Goal: Information Seeking & Learning: Learn about a topic

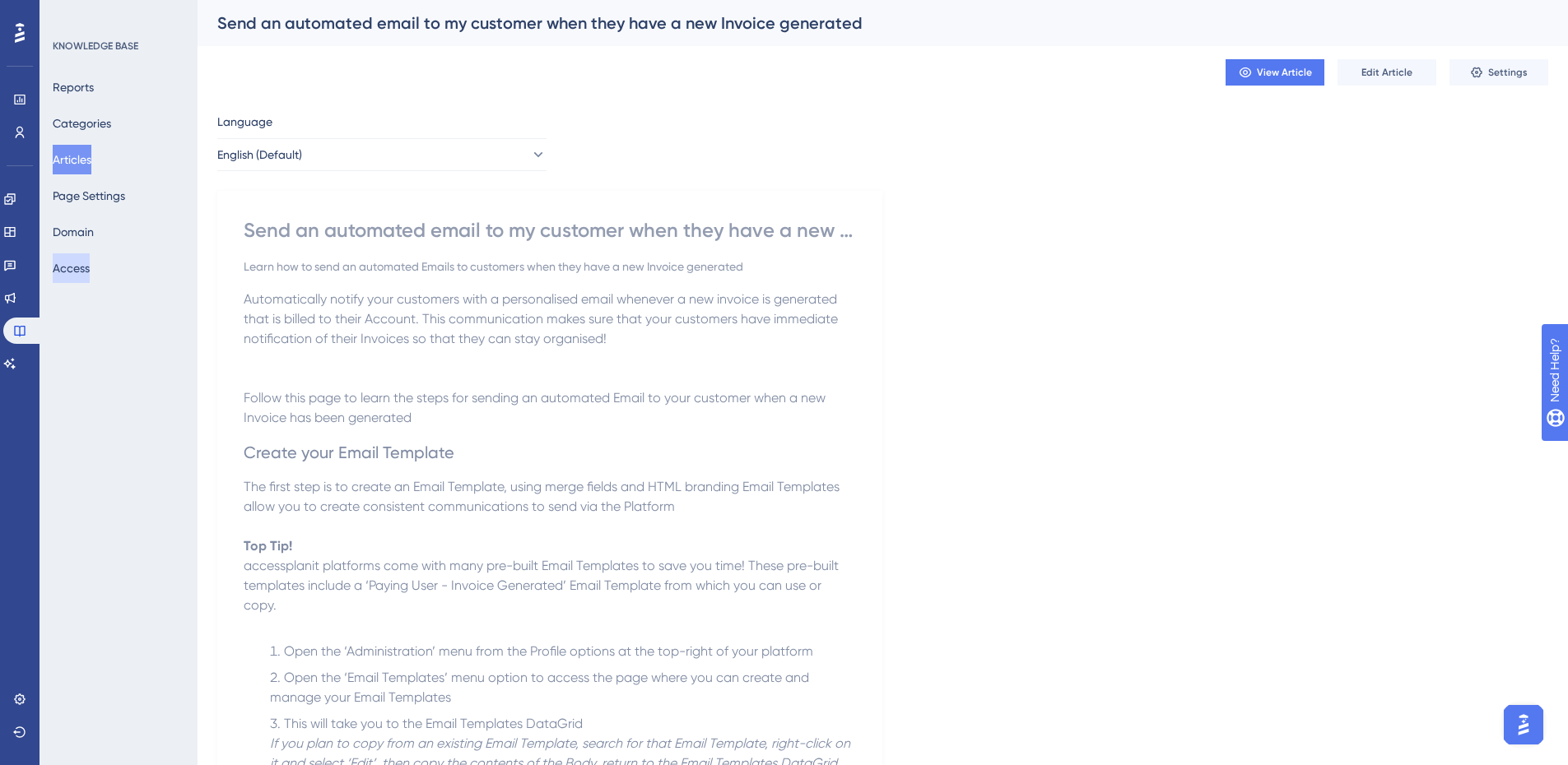
click at [74, 272] on button "Access" at bounding box center [72, 268] width 37 height 30
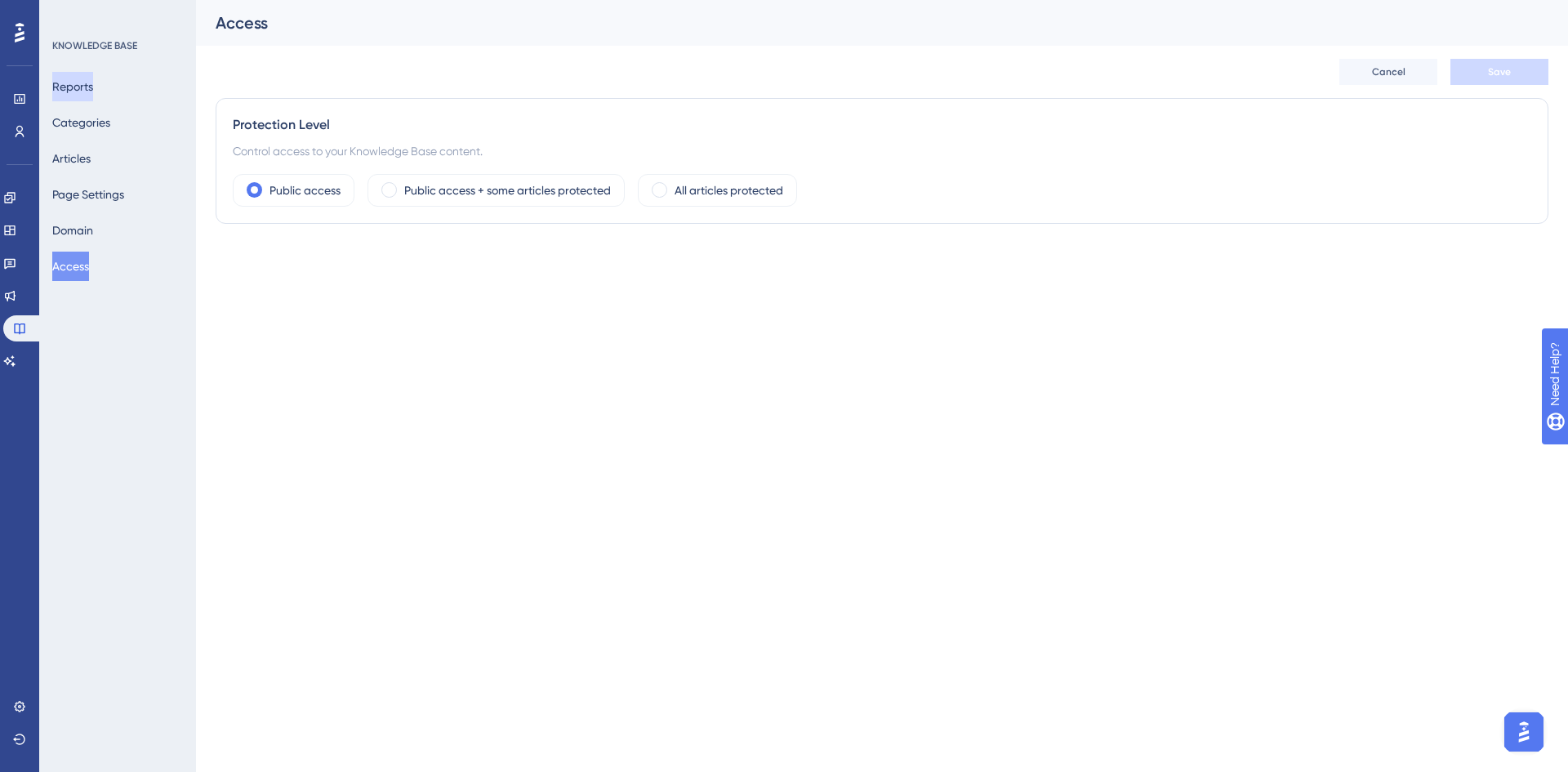
click at [76, 87] on button "Reports" at bounding box center [73, 87] width 41 height 30
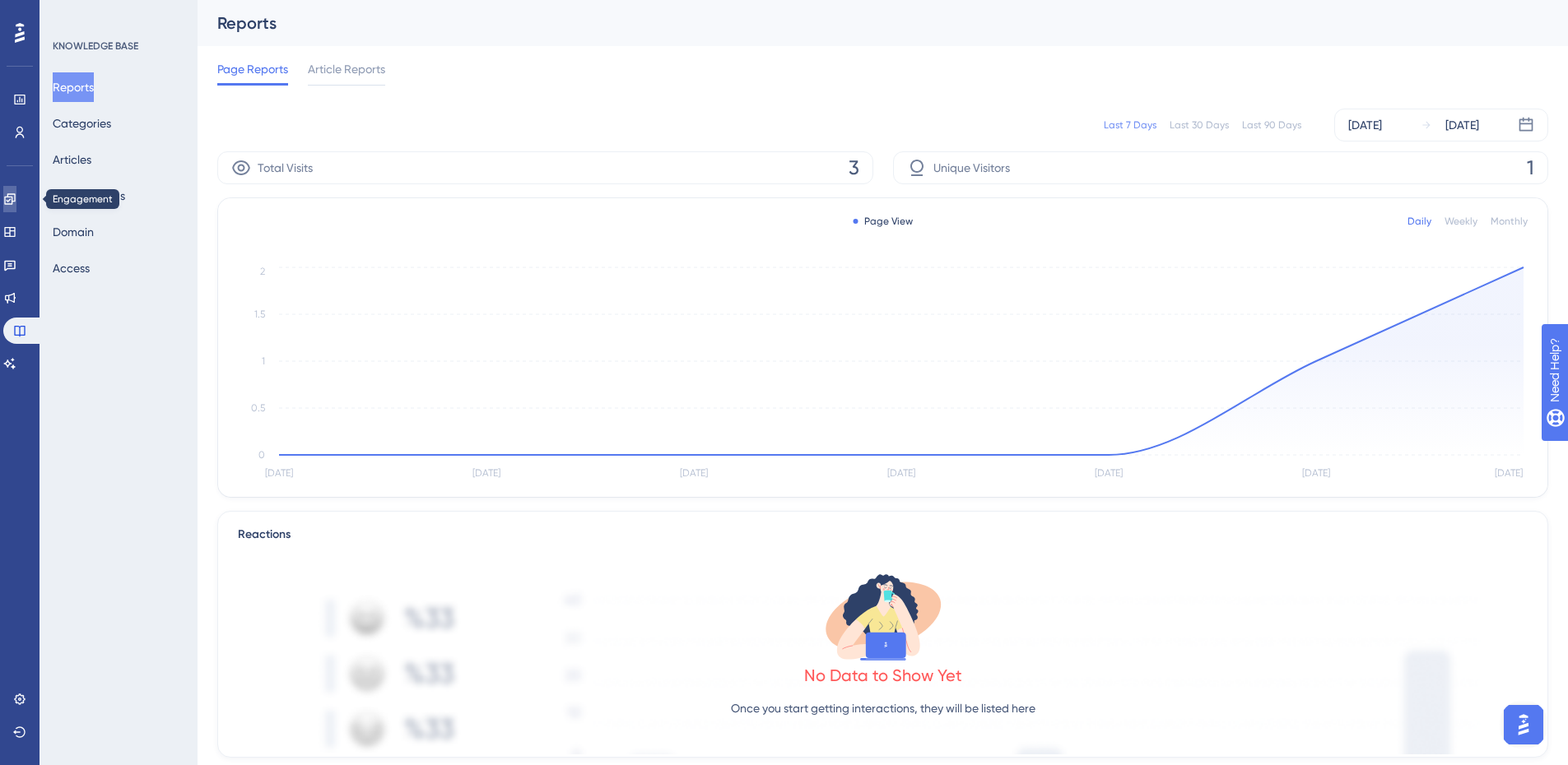
click at [17, 199] on link at bounding box center [10, 199] width 13 height 26
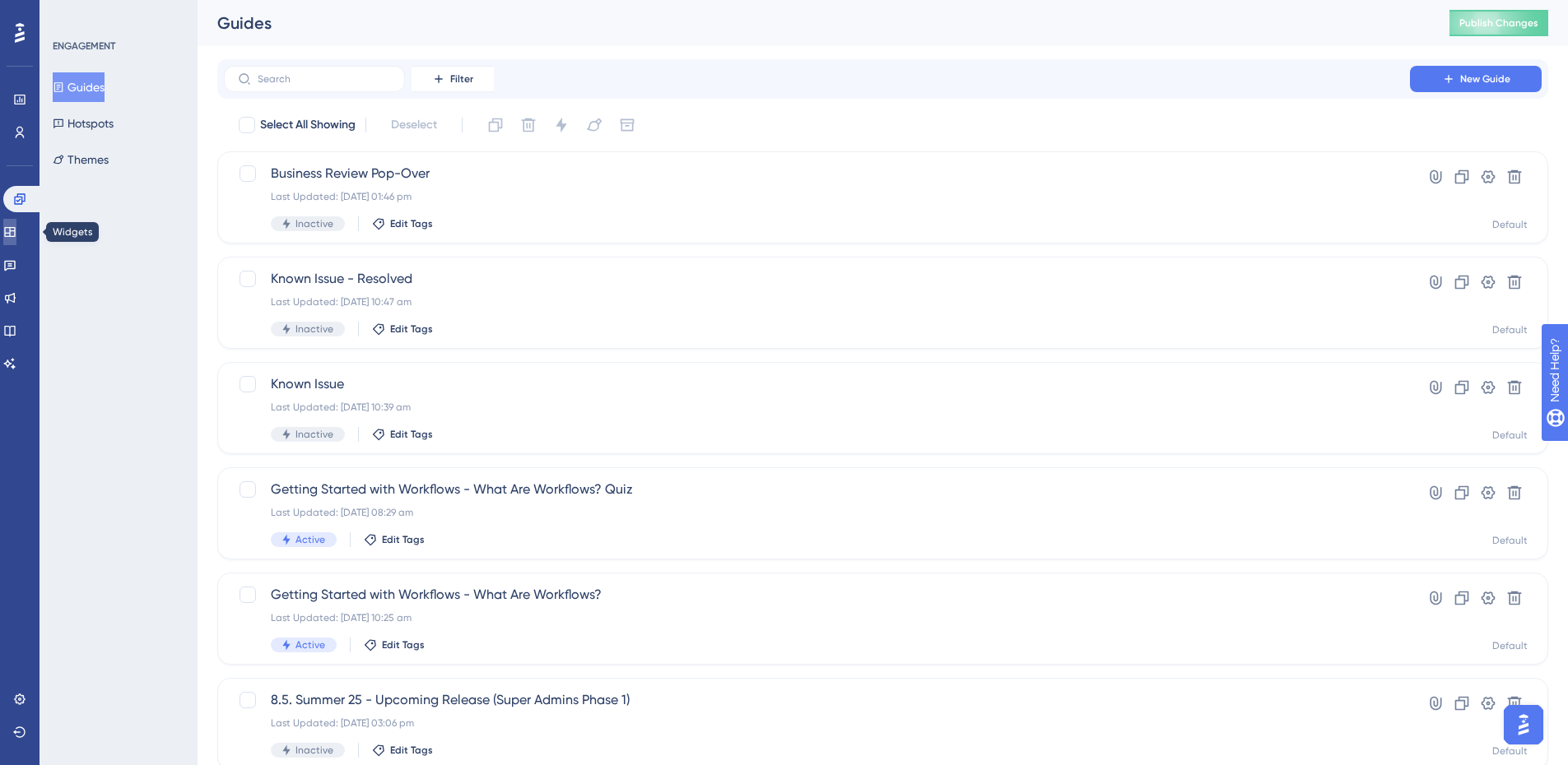
click at [17, 224] on link at bounding box center [10, 232] width 13 height 26
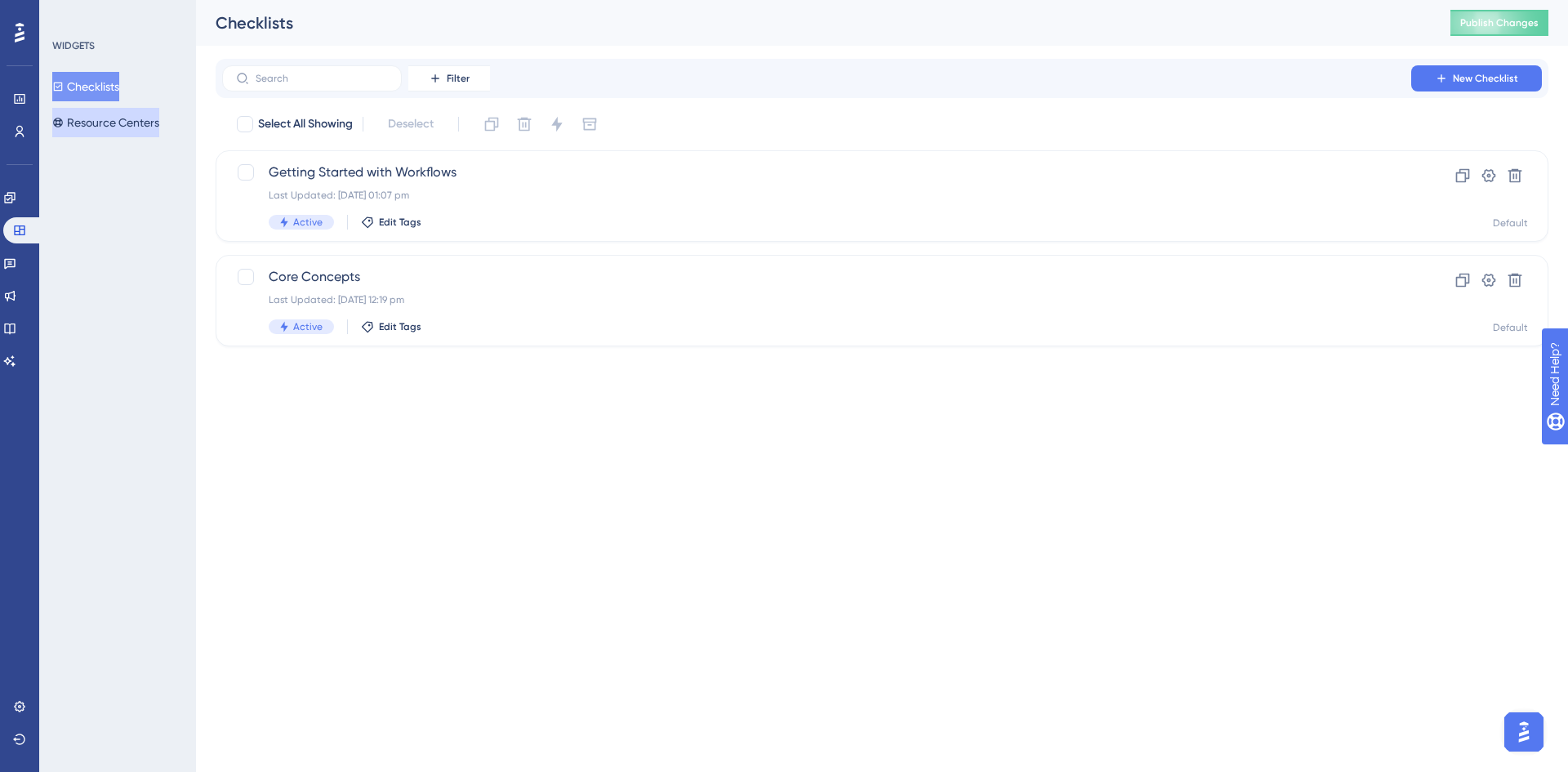
click at [104, 116] on button "Resource Centers" at bounding box center [106, 123] width 107 height 30
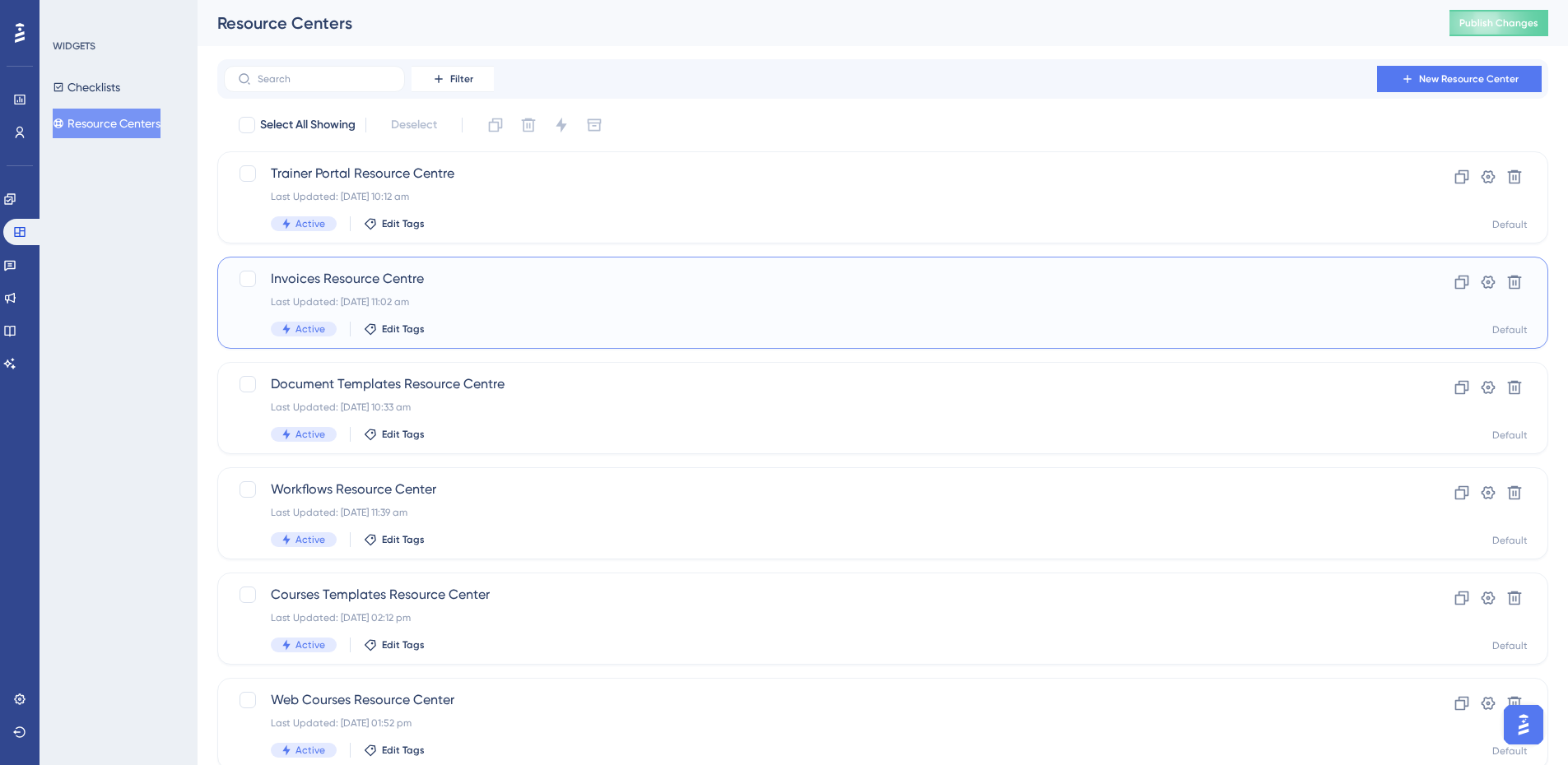
click at [633, 284] on span "Invoices Resource Centre" at bounding box center [817, 279] width 1092 height 19
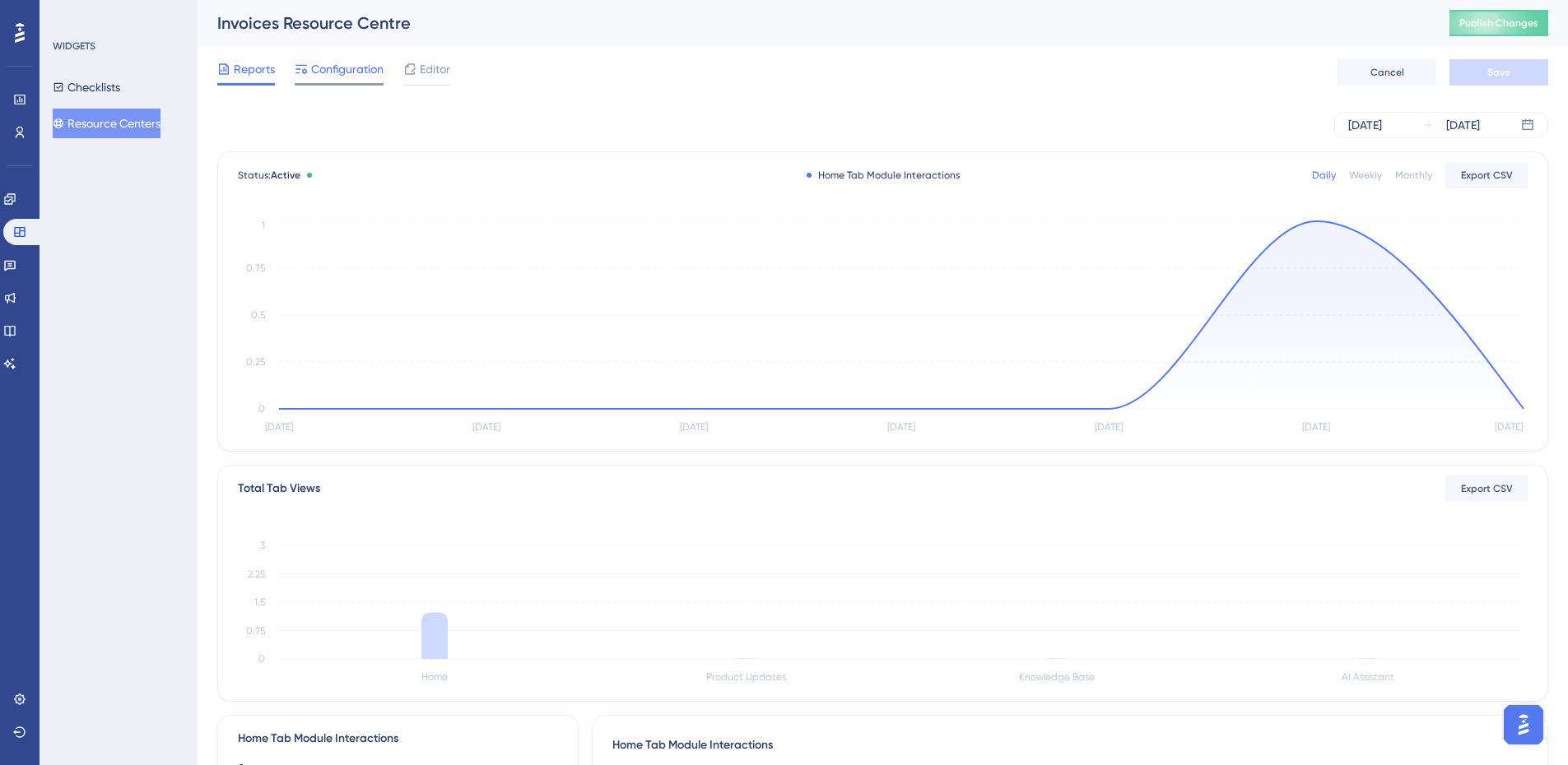
click at [334, 81] on div "Configuration" at bounding box center [339, 72] width 89 height 26
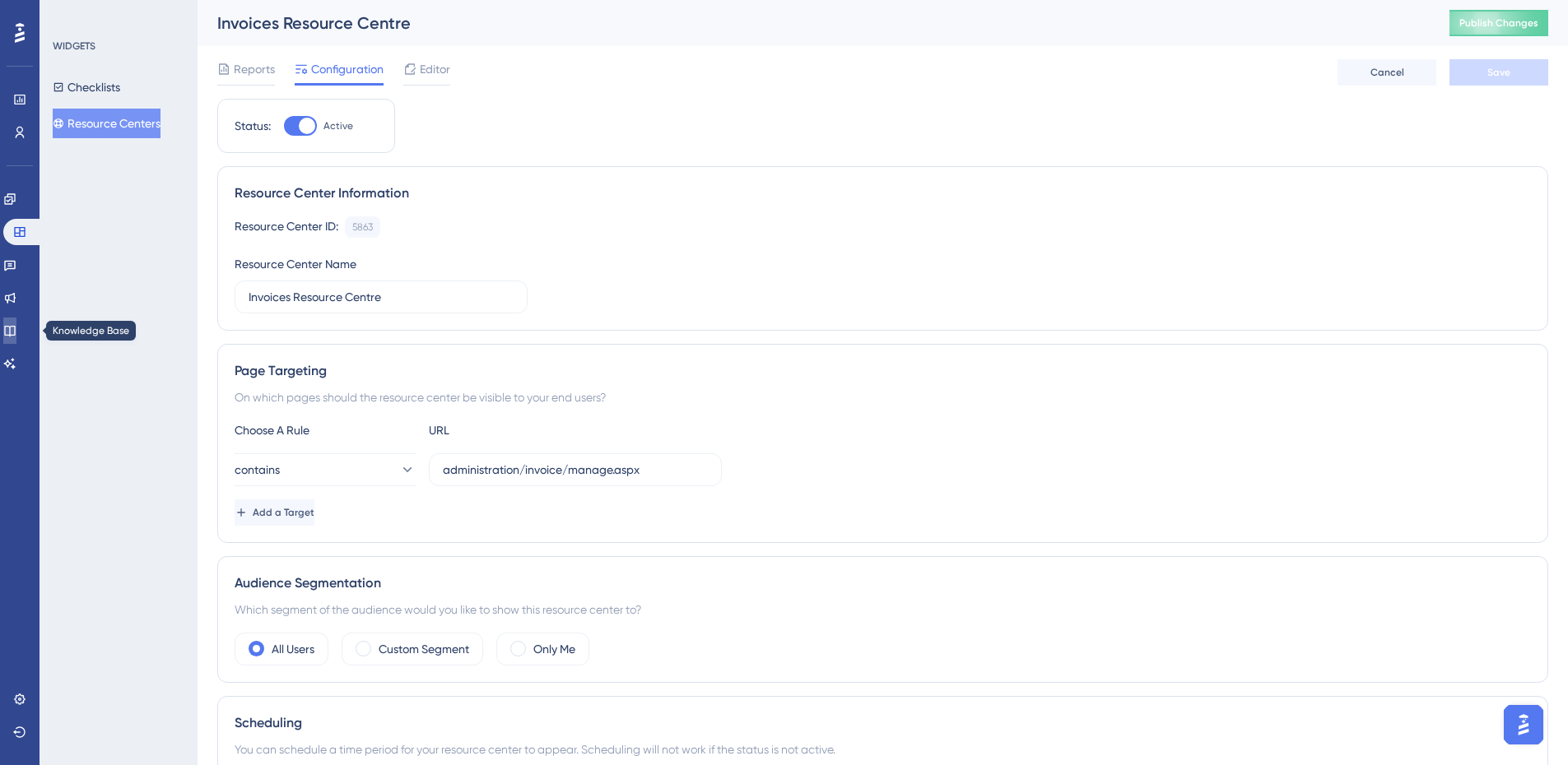
click at [17, 329] on icon at bounding box center [10, 330] width 13 height 13
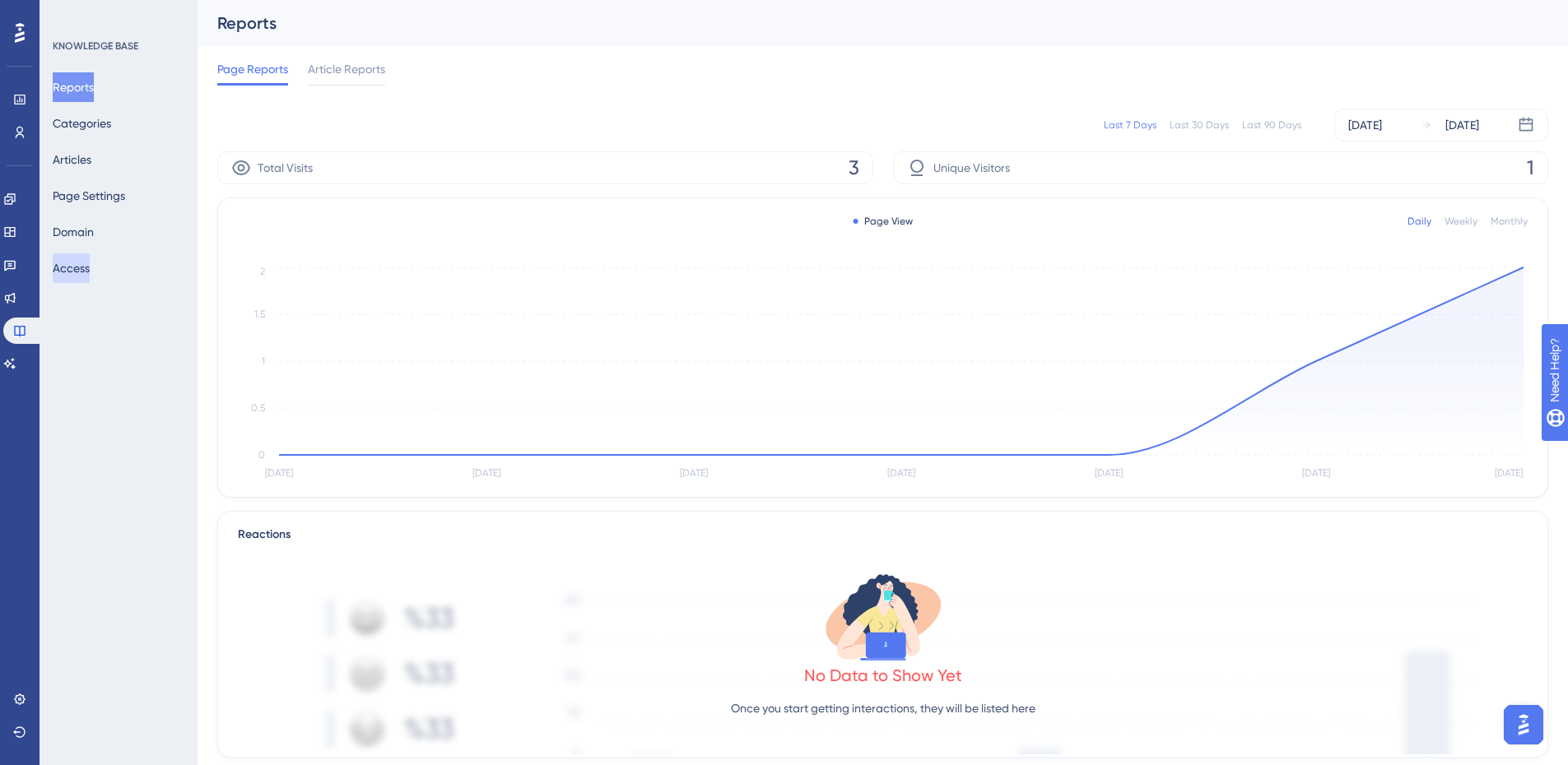
click at [63, 269] on button "Access" at bounding box center [72, 268] width 37 height 30
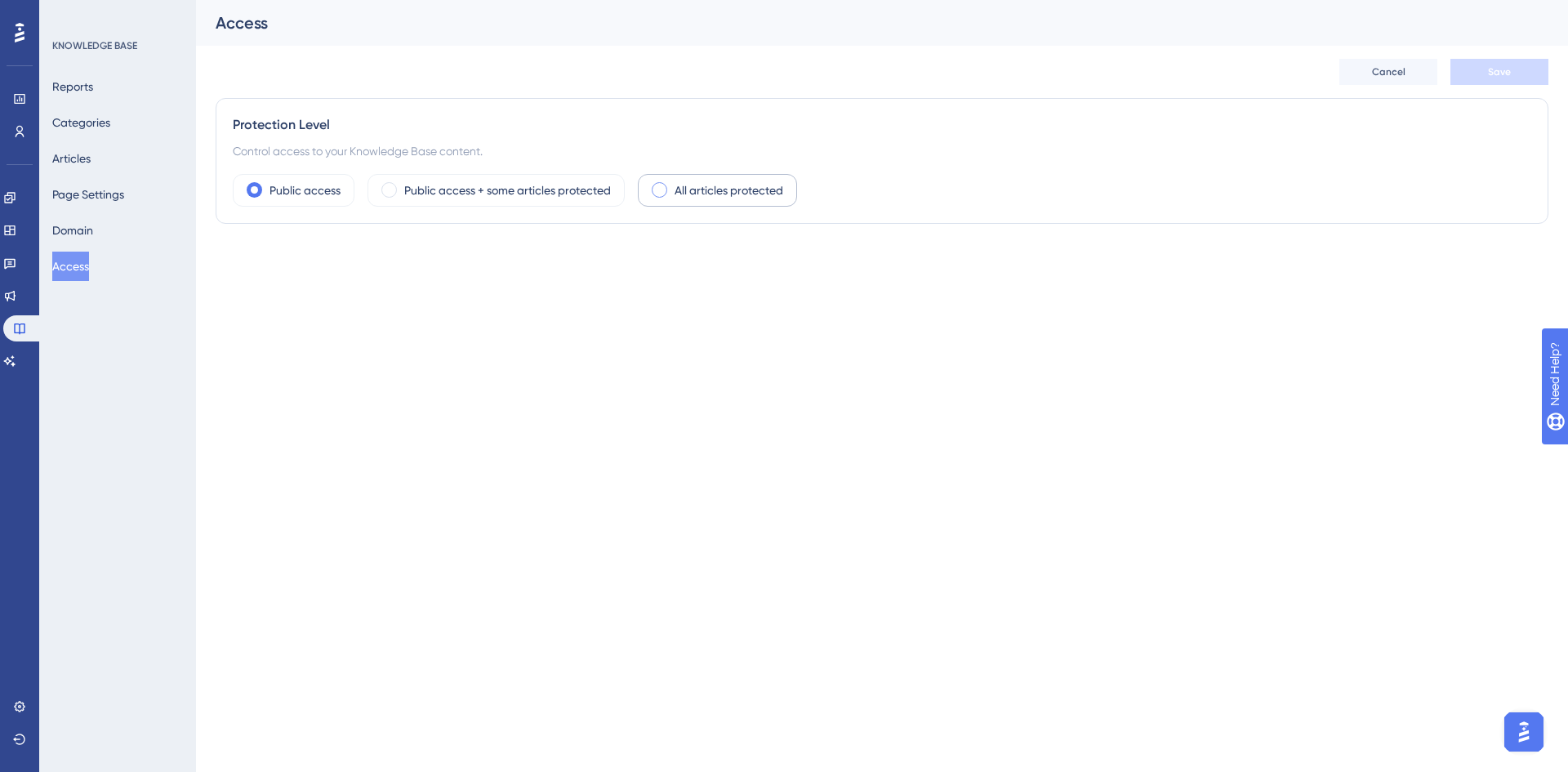
click at [693, 194] on label "All articles protected" at bounding box center [729, 190] width 109 height 19
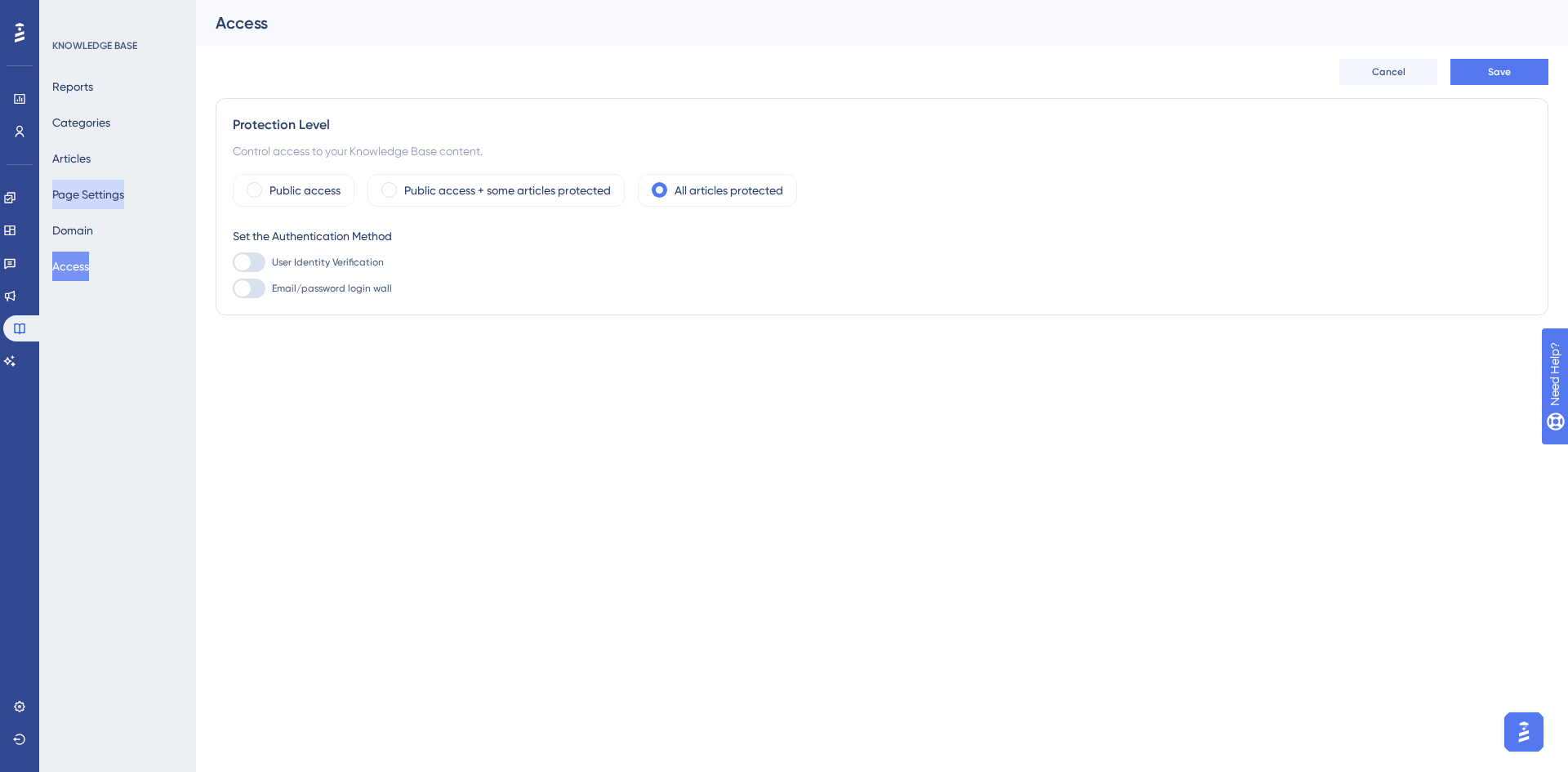
click at [90, 203] on button "Page Settings" at bounding box center [88, 195] width 72 height 30
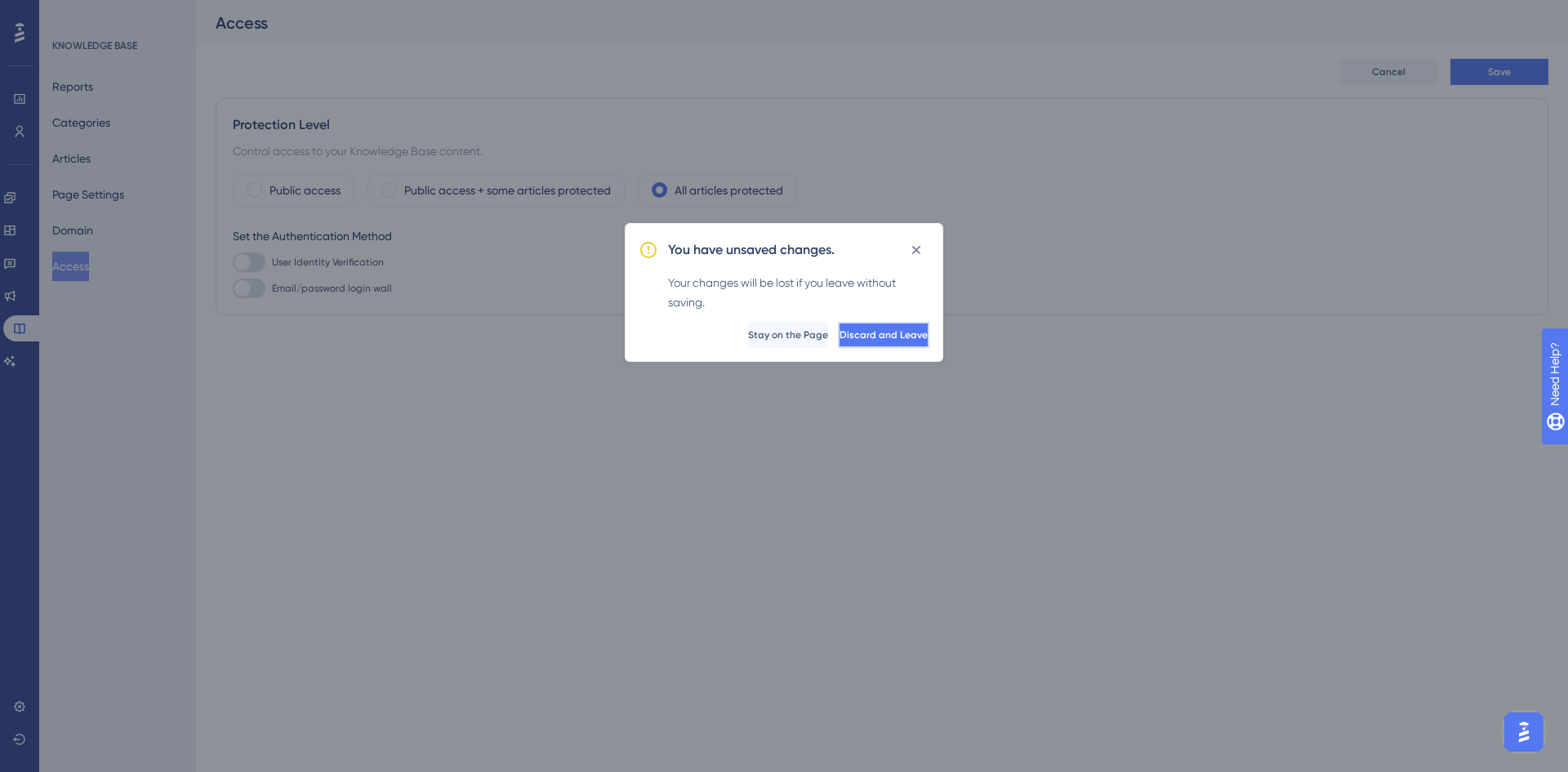
click at [865, 342] on button "Discard and Leave" at bounding box center [883, 335] width 91 height 26
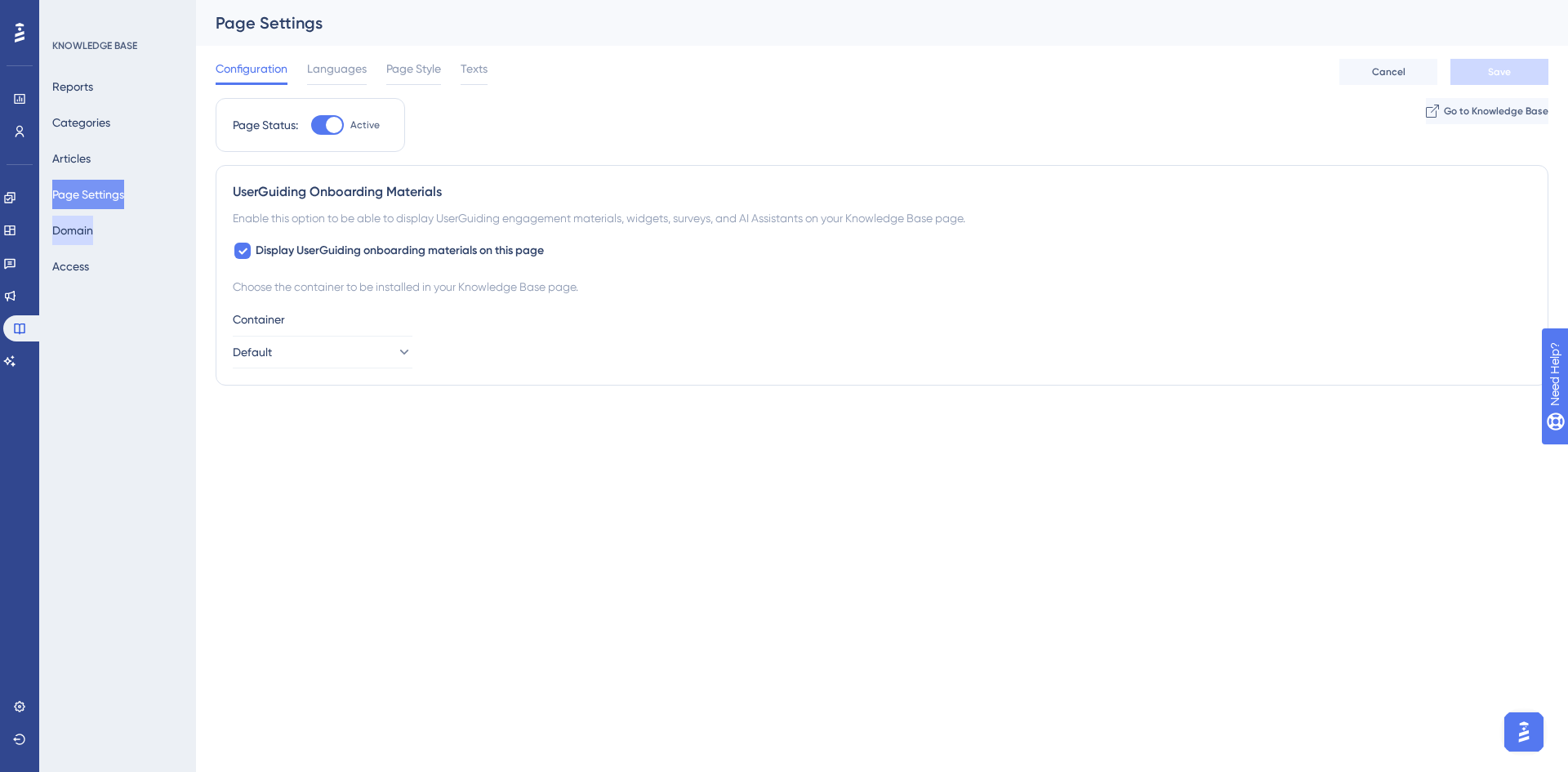
click at [84, 238] on button "Domain" at bounding box center [73, 230] width 41 height 30
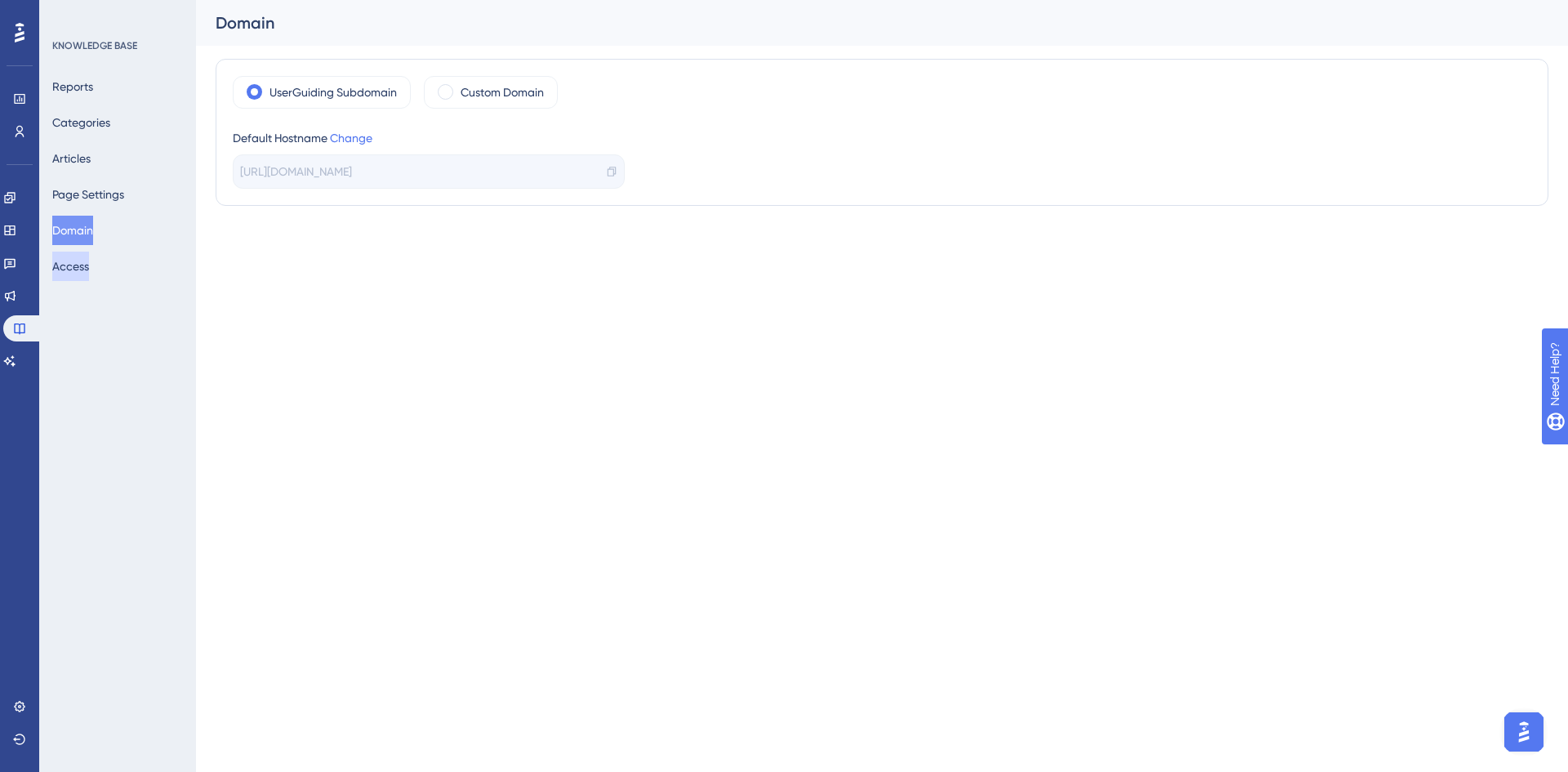
click at [89, 271] on button "Access" at bounding box center [71, 266] width 37 height 30
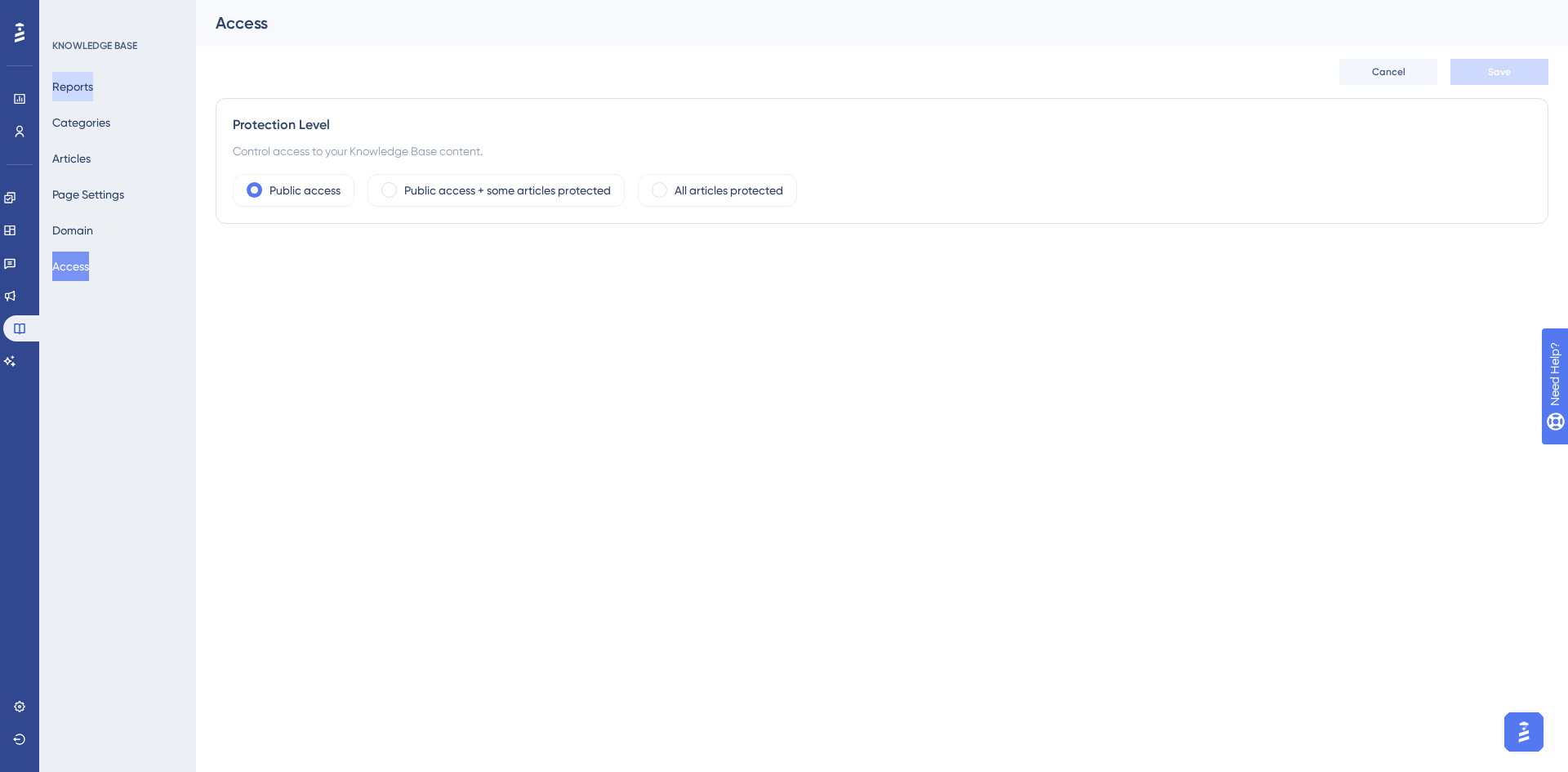
click at [69, 93] on button "Reports" at bounding box center [73, 87] width 41 height 30
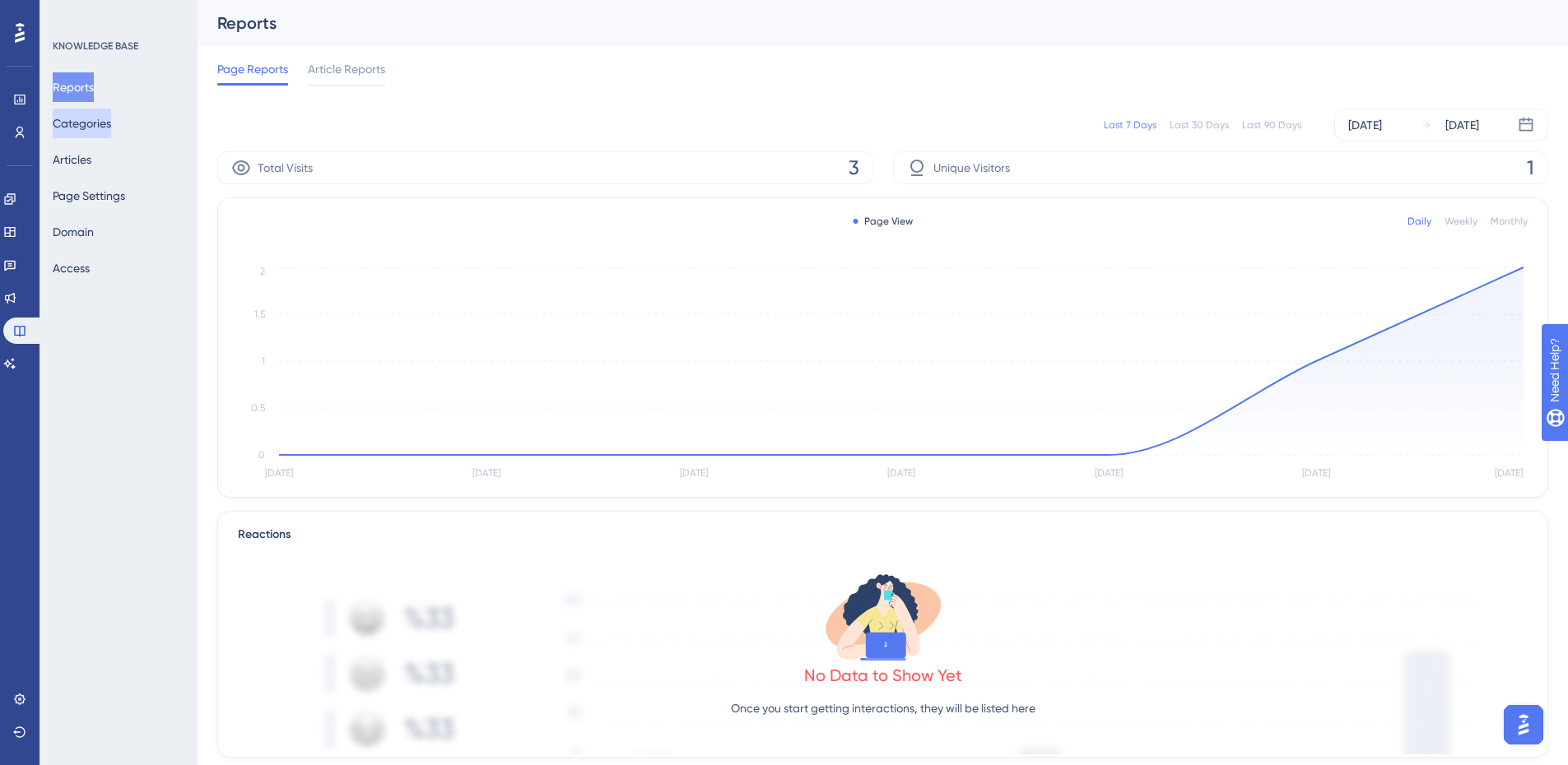
click at [96, 122] on button "Categories" at bounding box center [82, 124] width 58 height 30
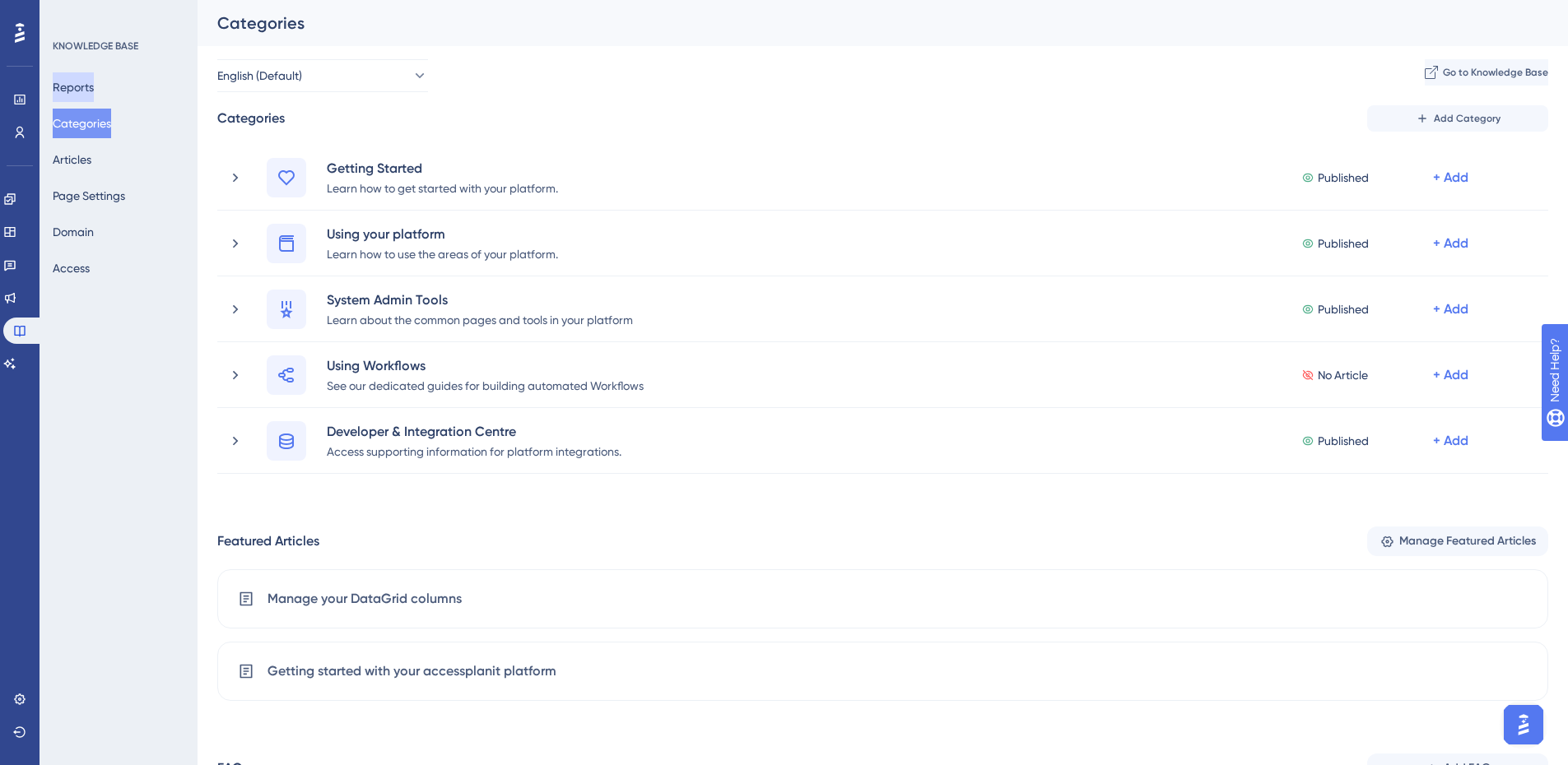
click at [86, 94] on button "Reports" at bounding box center [73, 87] width 41 height 30
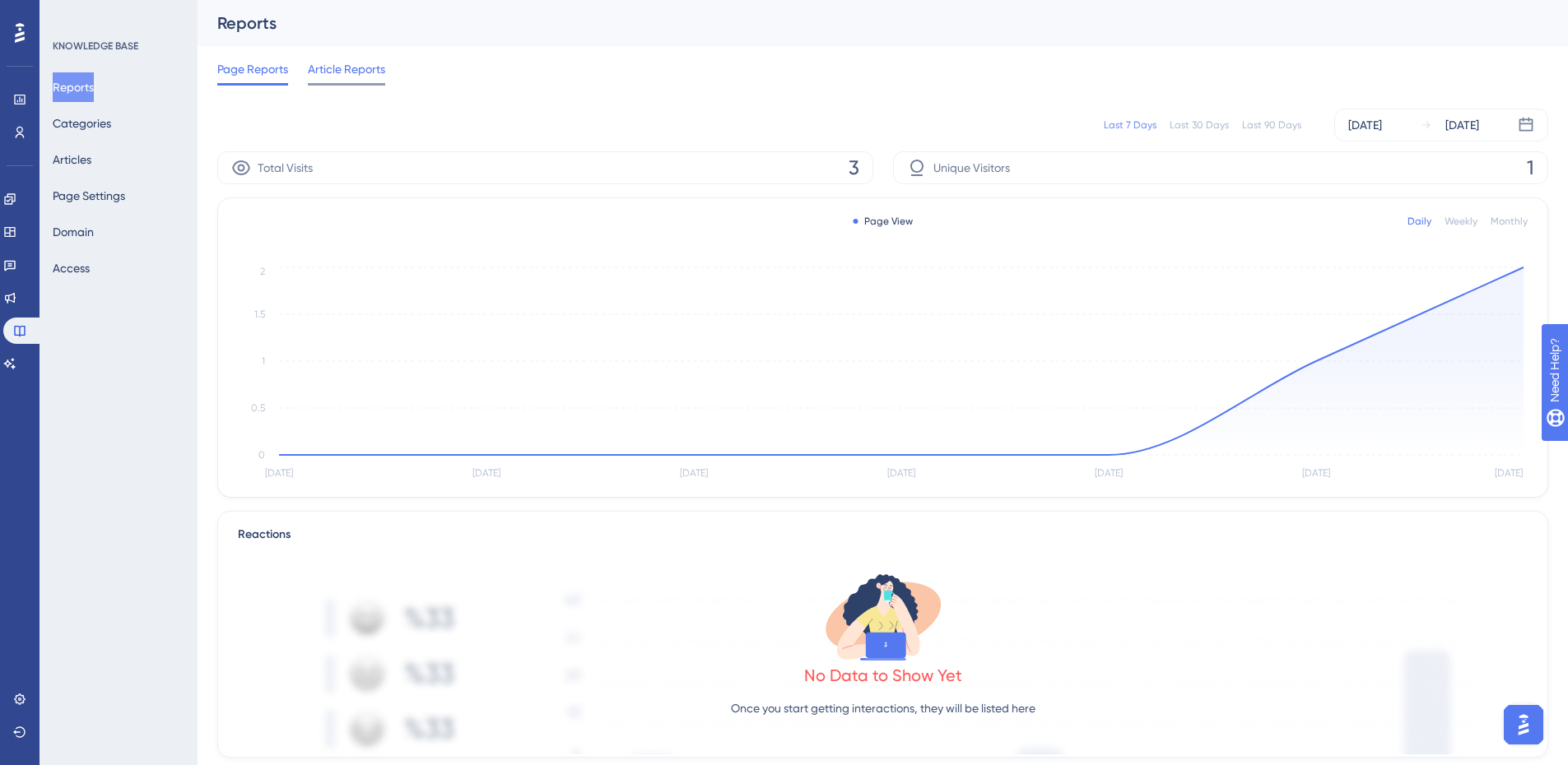
click at [334, 62] on span "Article Reports" at bounding box center [347, 69] width 78 height 19
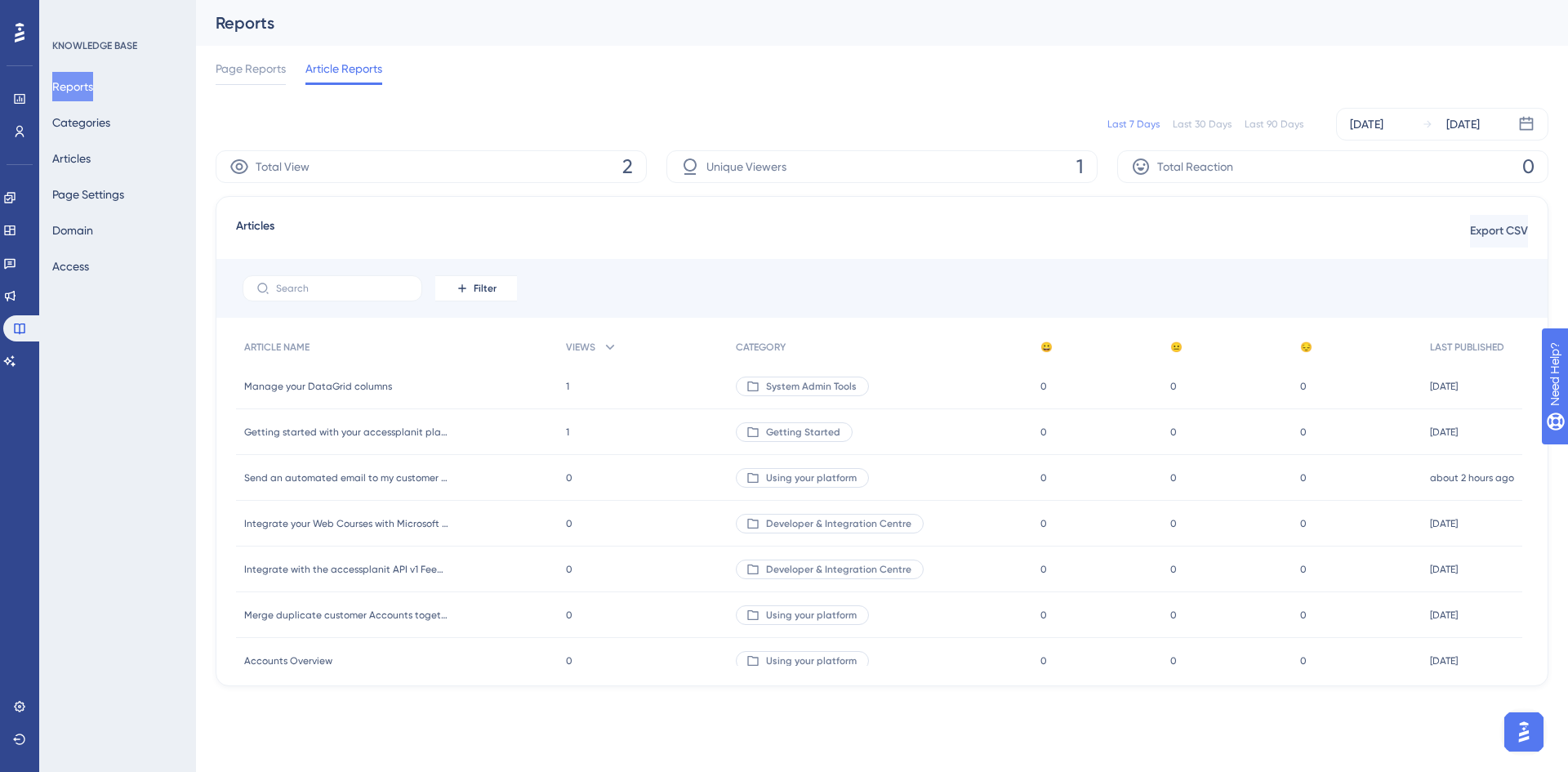
click at [566, 386] on span "1" at bounding box center [568, 386] width 4 height 13
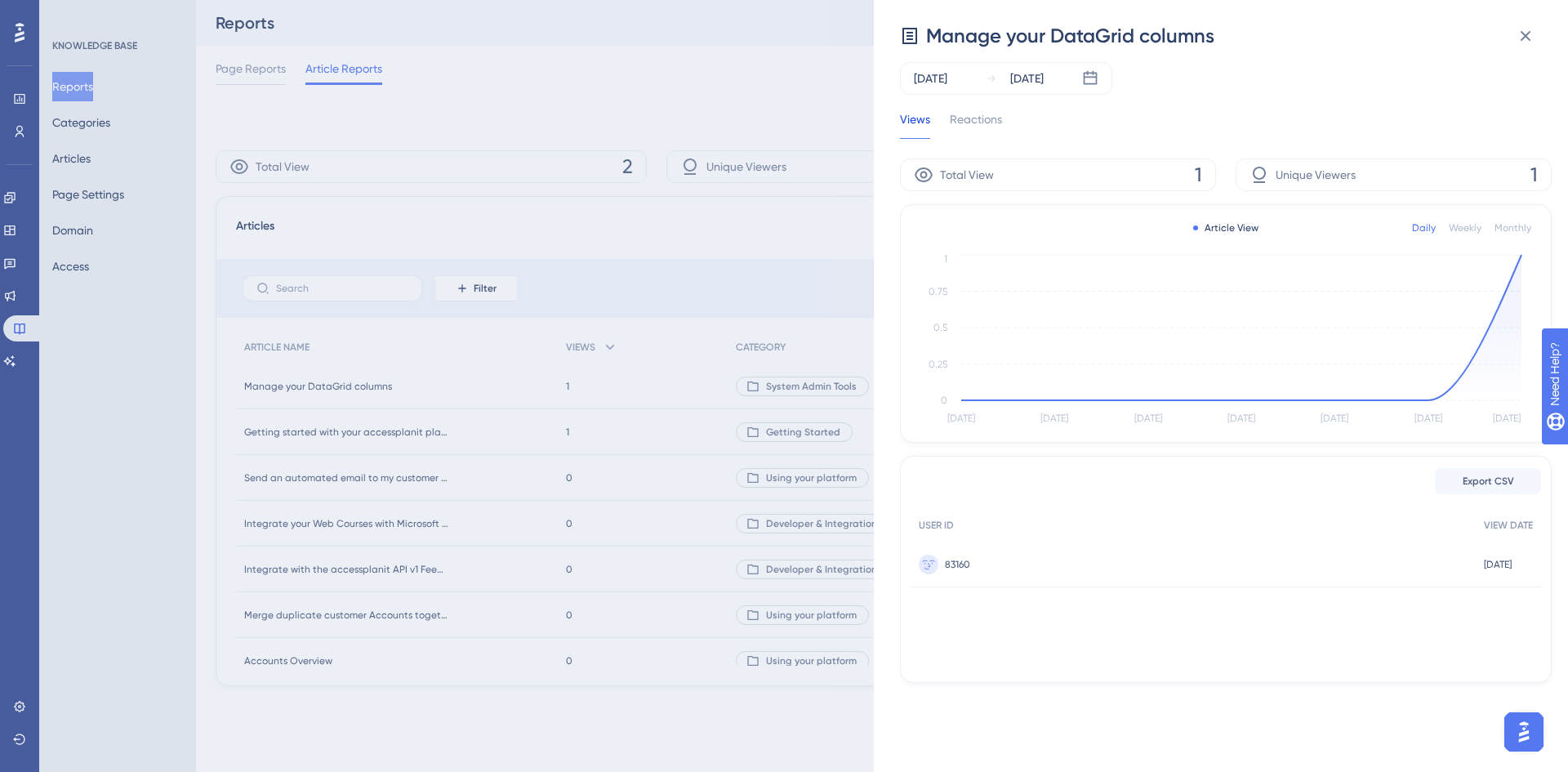
click at [1317, 175] on span "Unique Viewers" at bounding box center [1315, 174] width 80 height 19
click at [952, 565] on span "83160" at bounding box center [957, 564] width 25 height 13
click at [982, 123] on div "Reactions" at bounding box center [976, 124] width 53 height 30
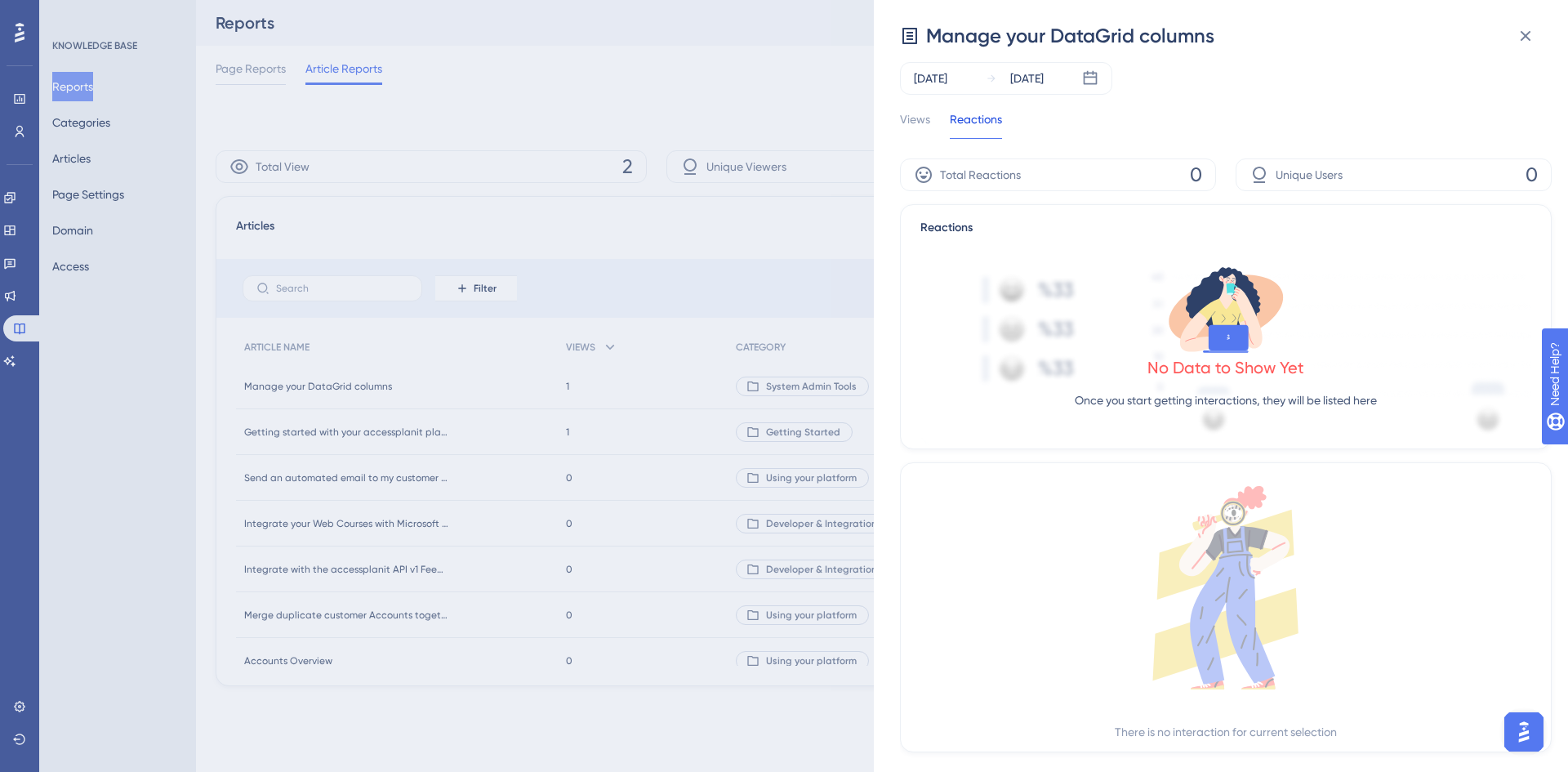
click at [931, 125] on div "Views Reactions" at bounding box center [1225, 124] width 652 height 30
click at [923, 125] on div "Views" at bounding box center [915, 124] width 30 height 30
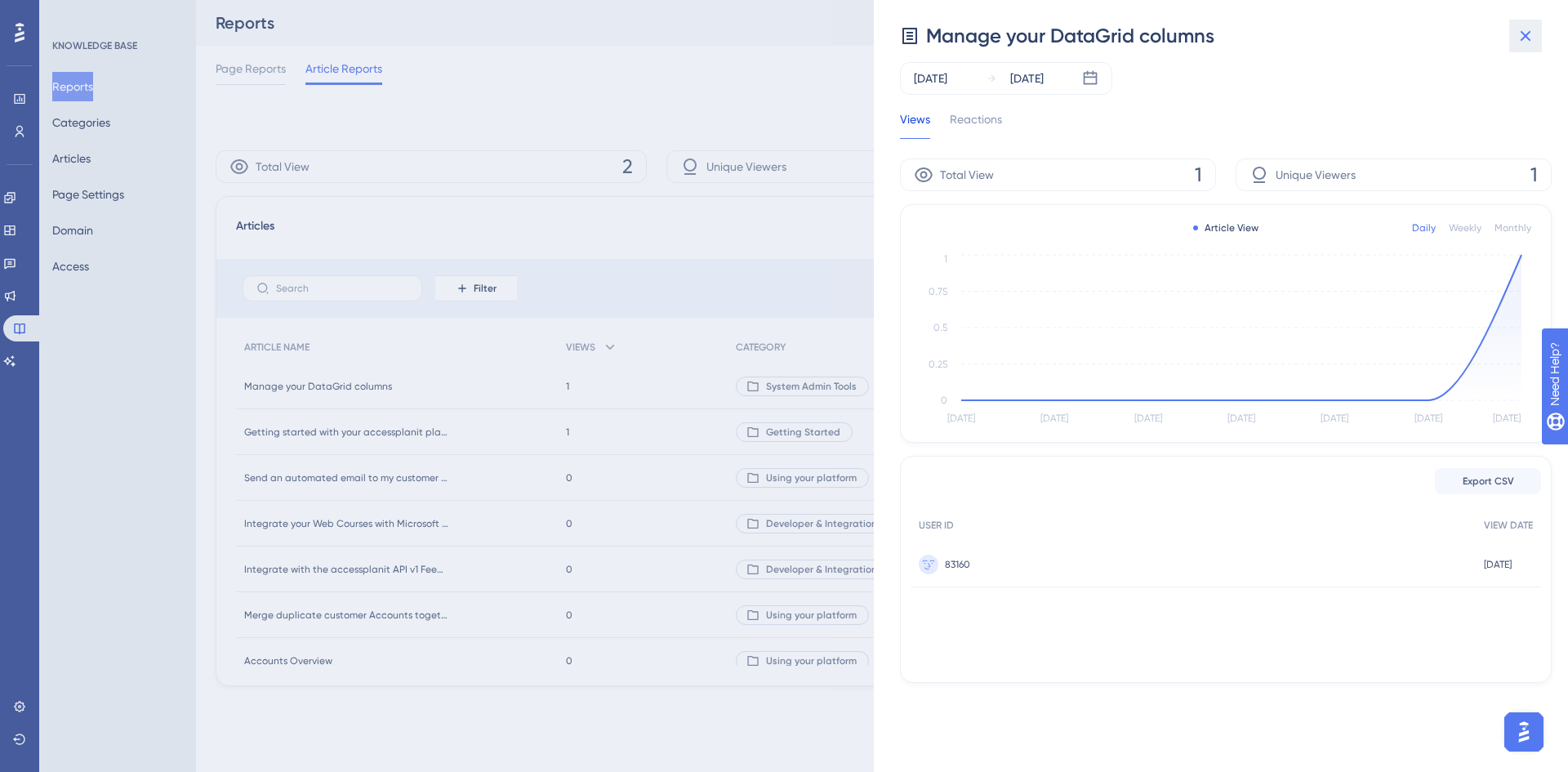
click at [1513, 38] on button at bounding box center [1525, 35] width 32 height 32
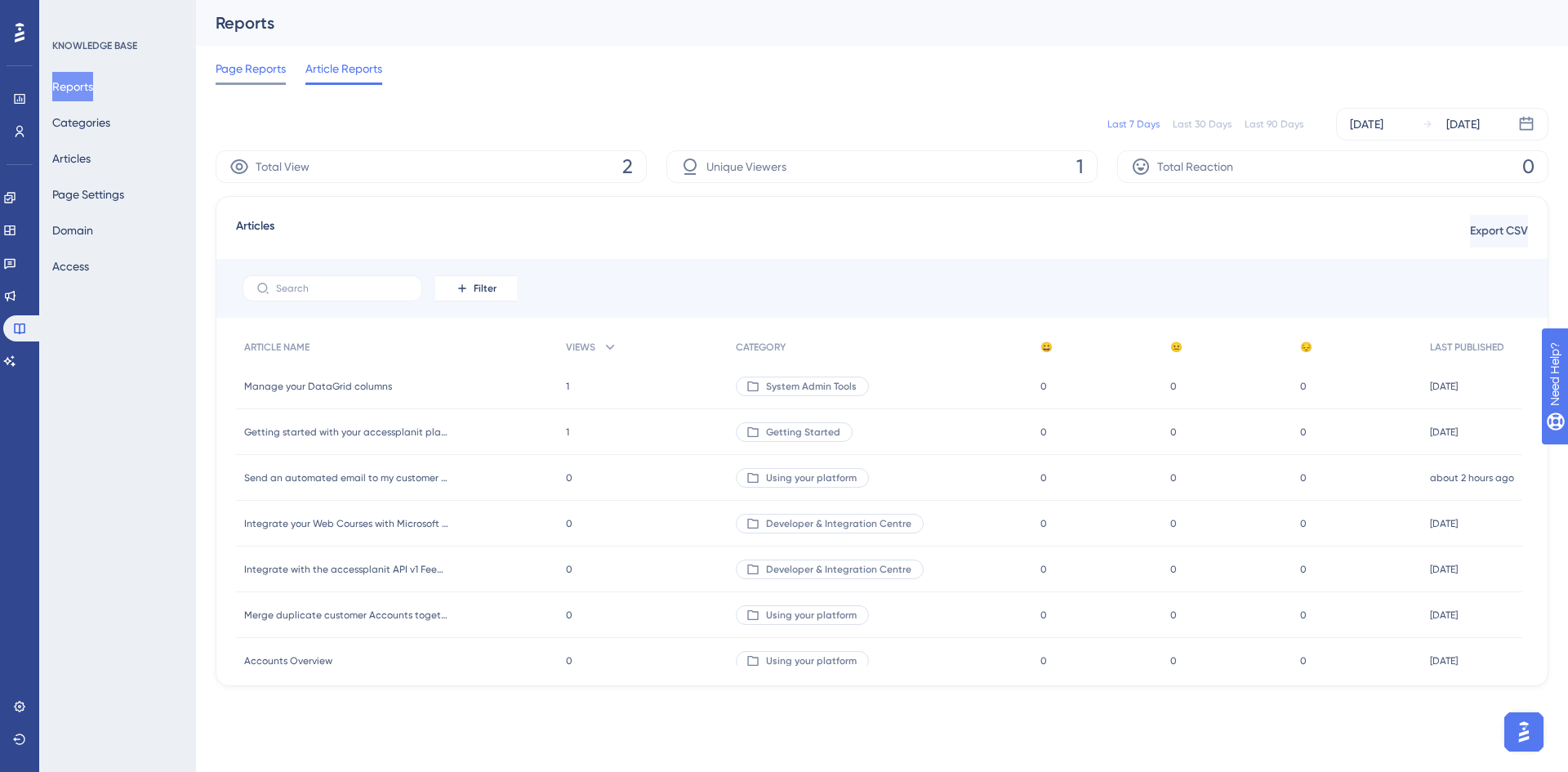
click at [258, 76] on span "Page Reports" at bounding box center [251, 68] width 70 height 19
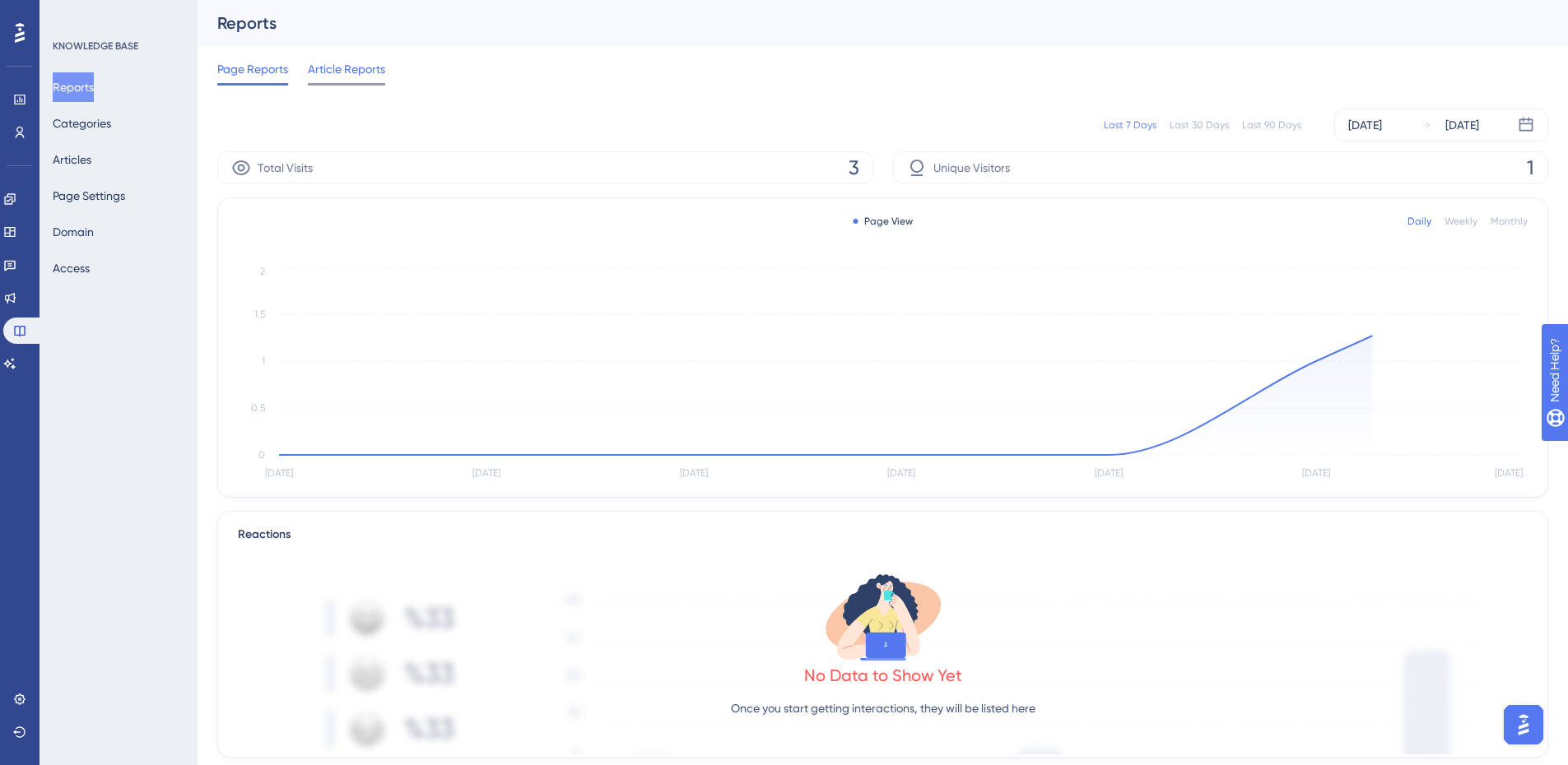
click at [324, 74] on span "Article Reports" at bounding box center [347, 69] width 78 height 19
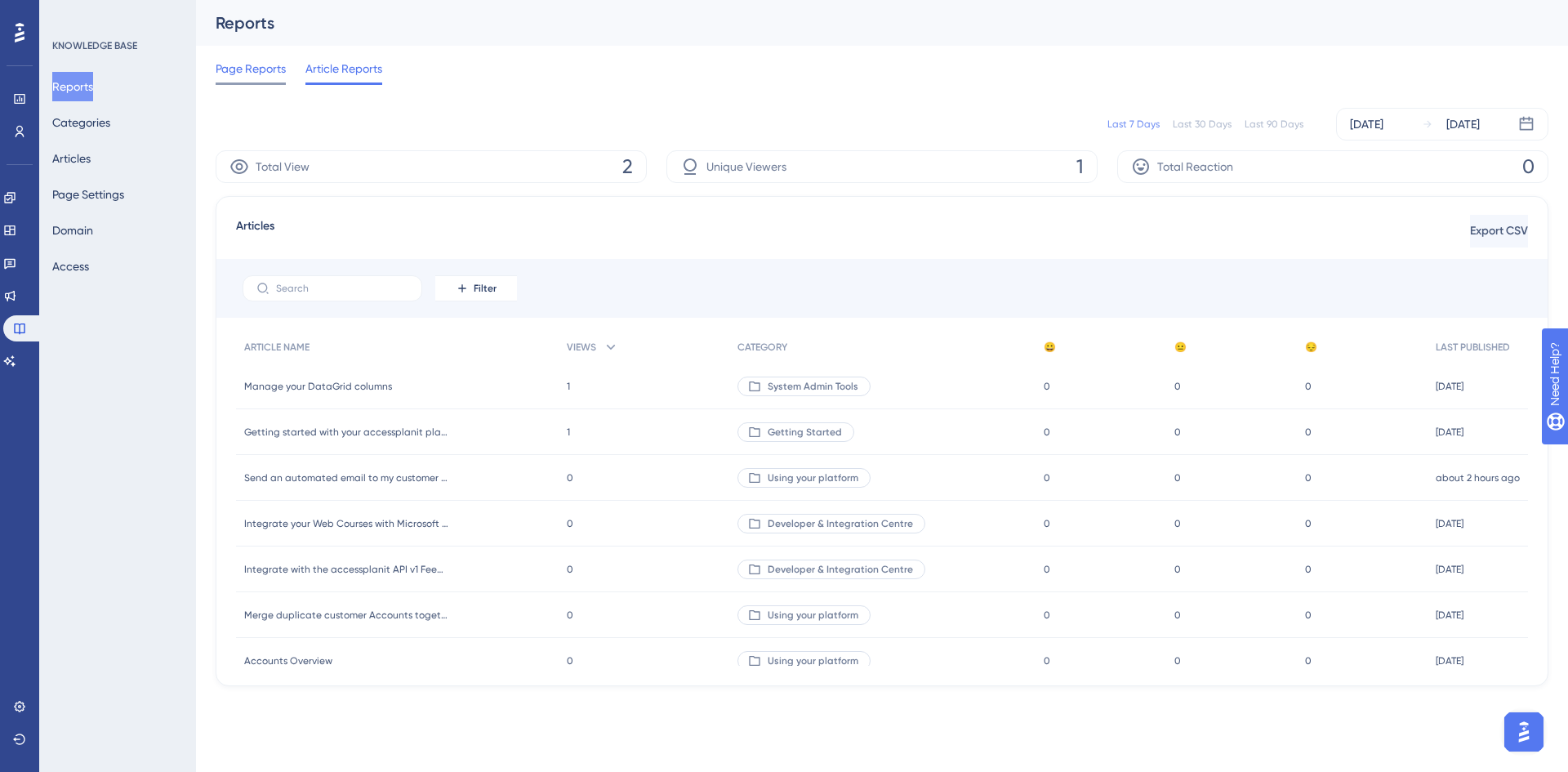
click at [256, 81] on div "Page Reports" at bounding box center [251, 72] width 70 height 26
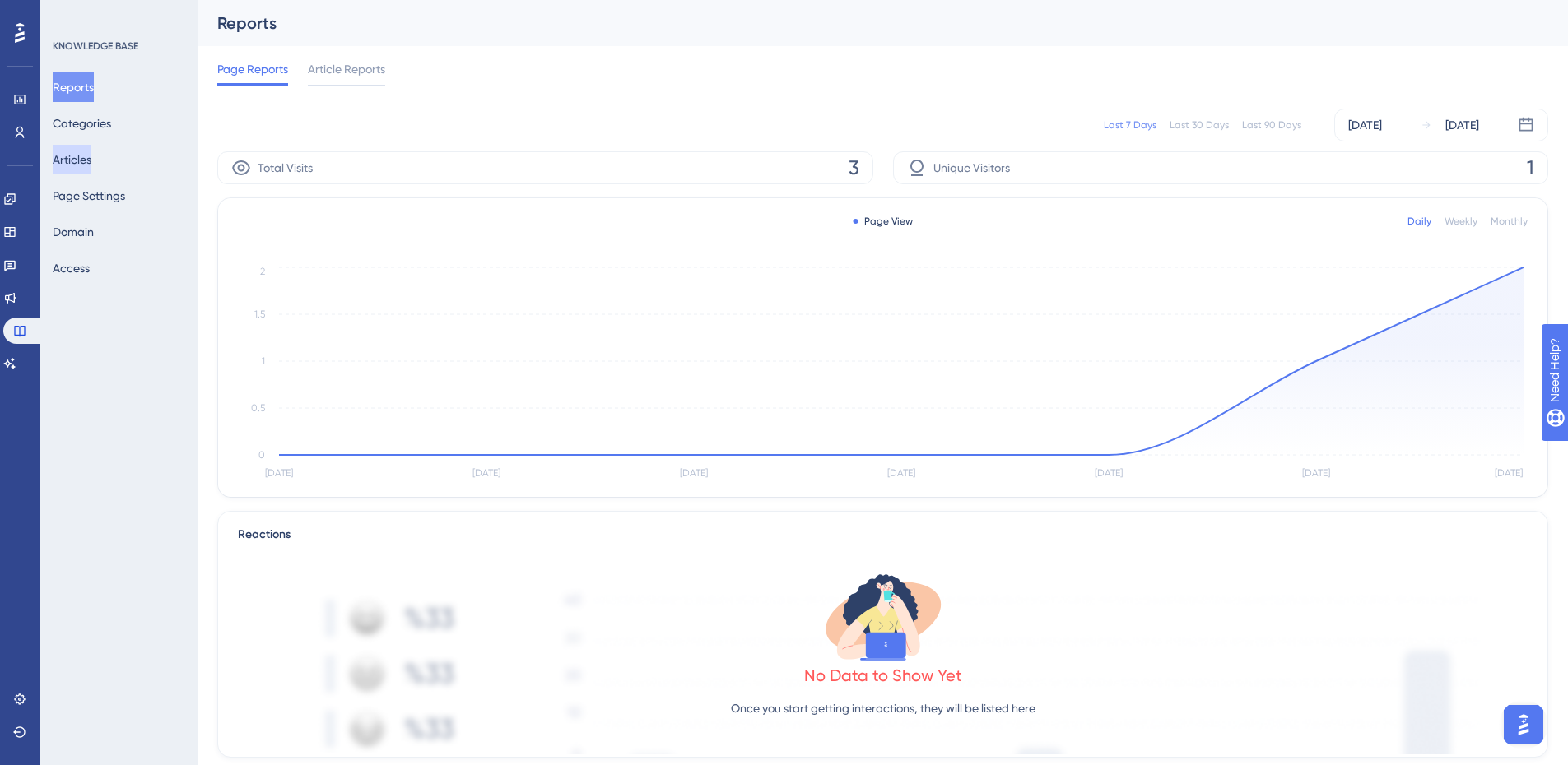
click at [91, 148] on button "Articles" at bounding box center [72, 160] width 39 height 30
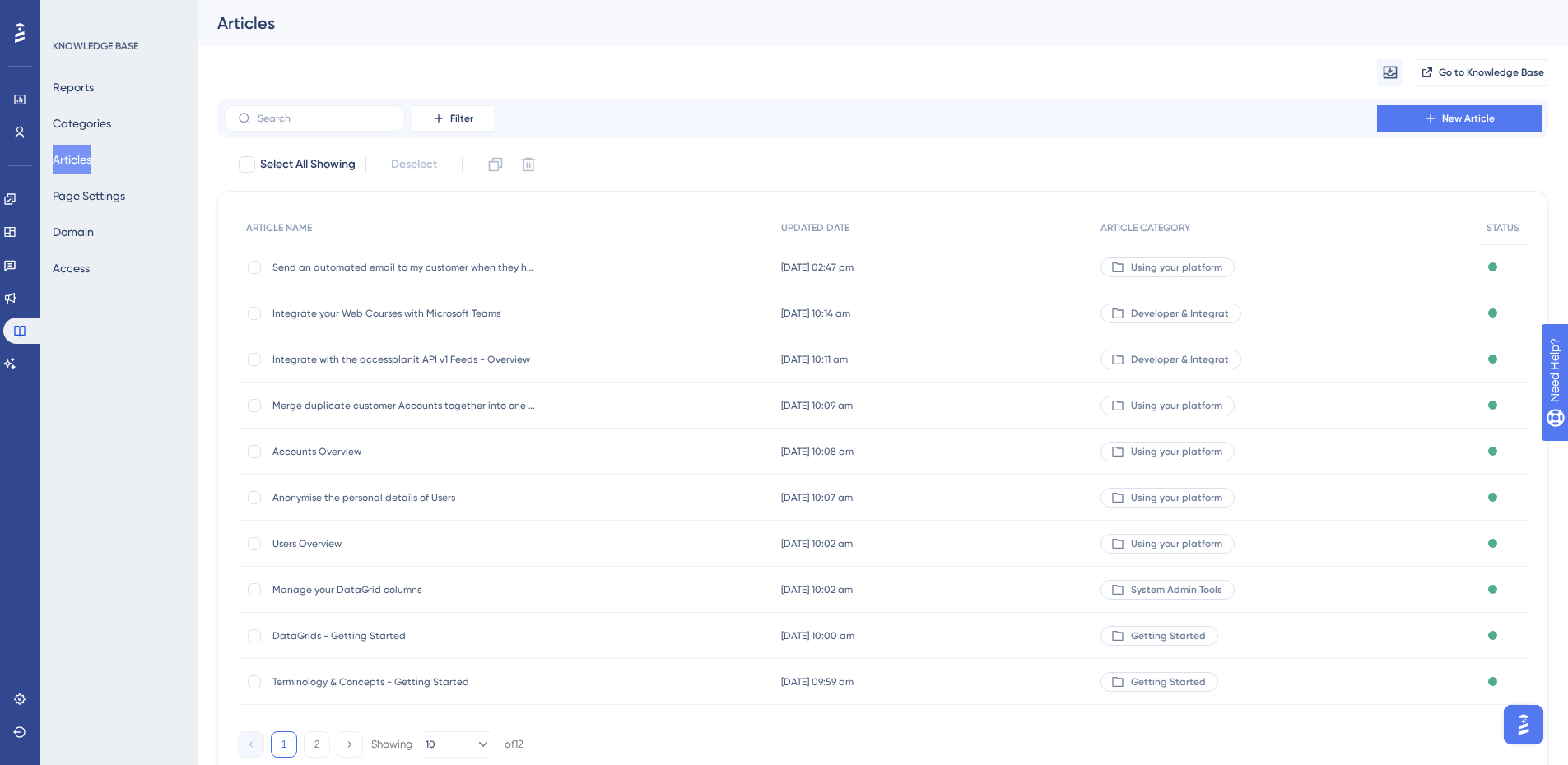
click at [386, 584] on span "Manage your DataGrid columns" at bounding box center [404, 589] width 263 height 13
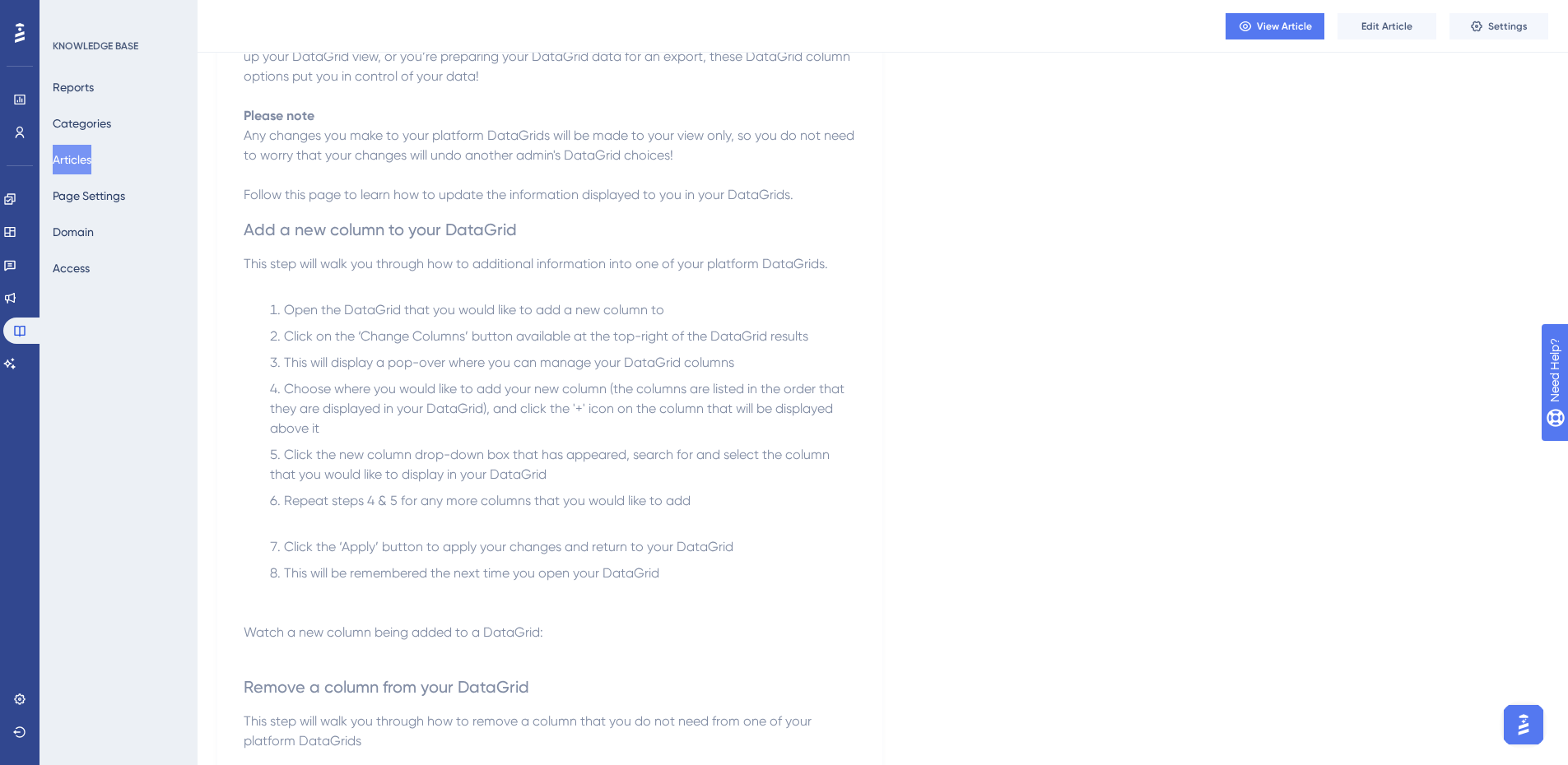
scroll to position [493, 0]
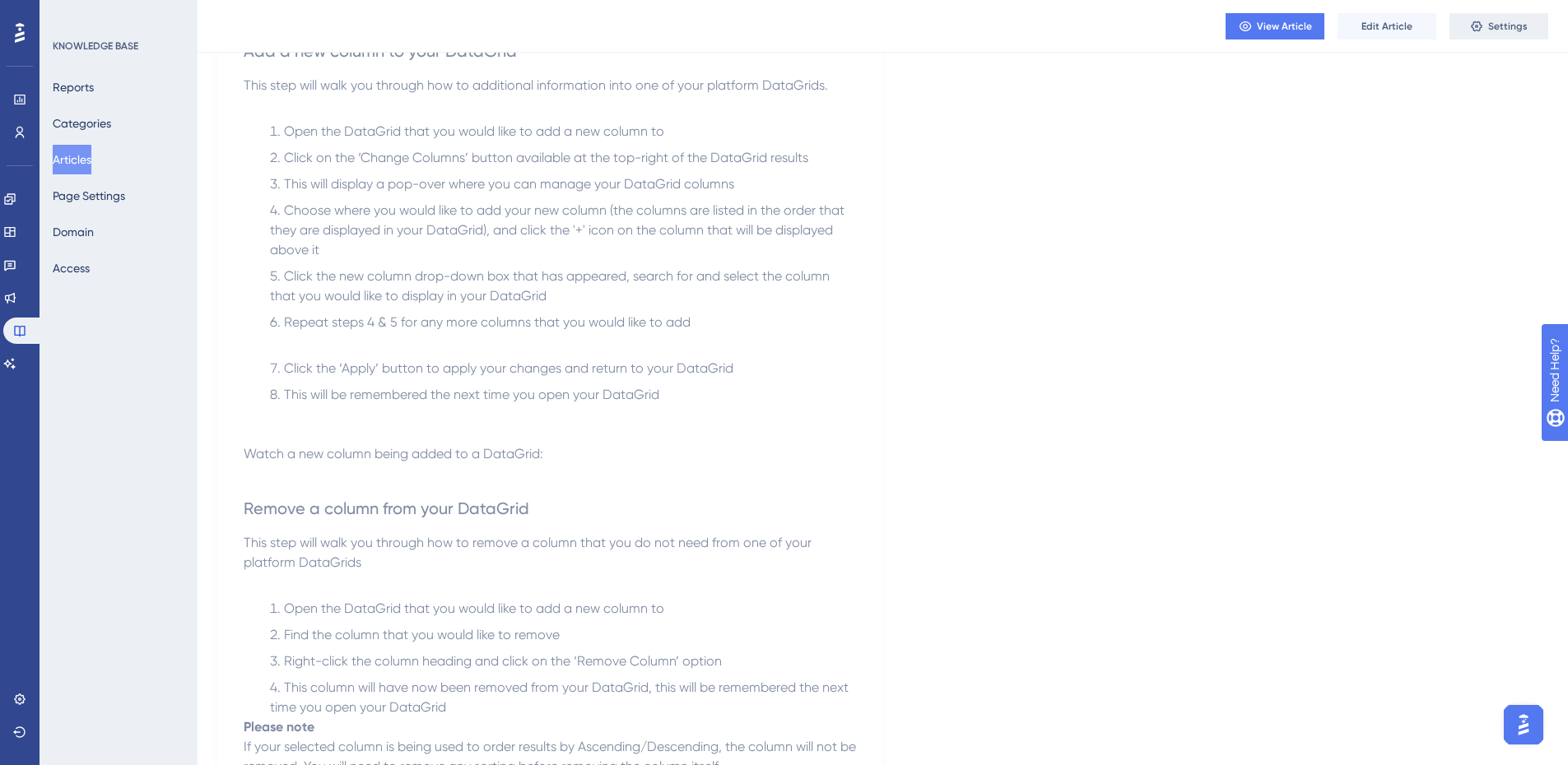
click at [1489, 34] on button "Settings" at bounding box center [1499, 26] width 99 height 26
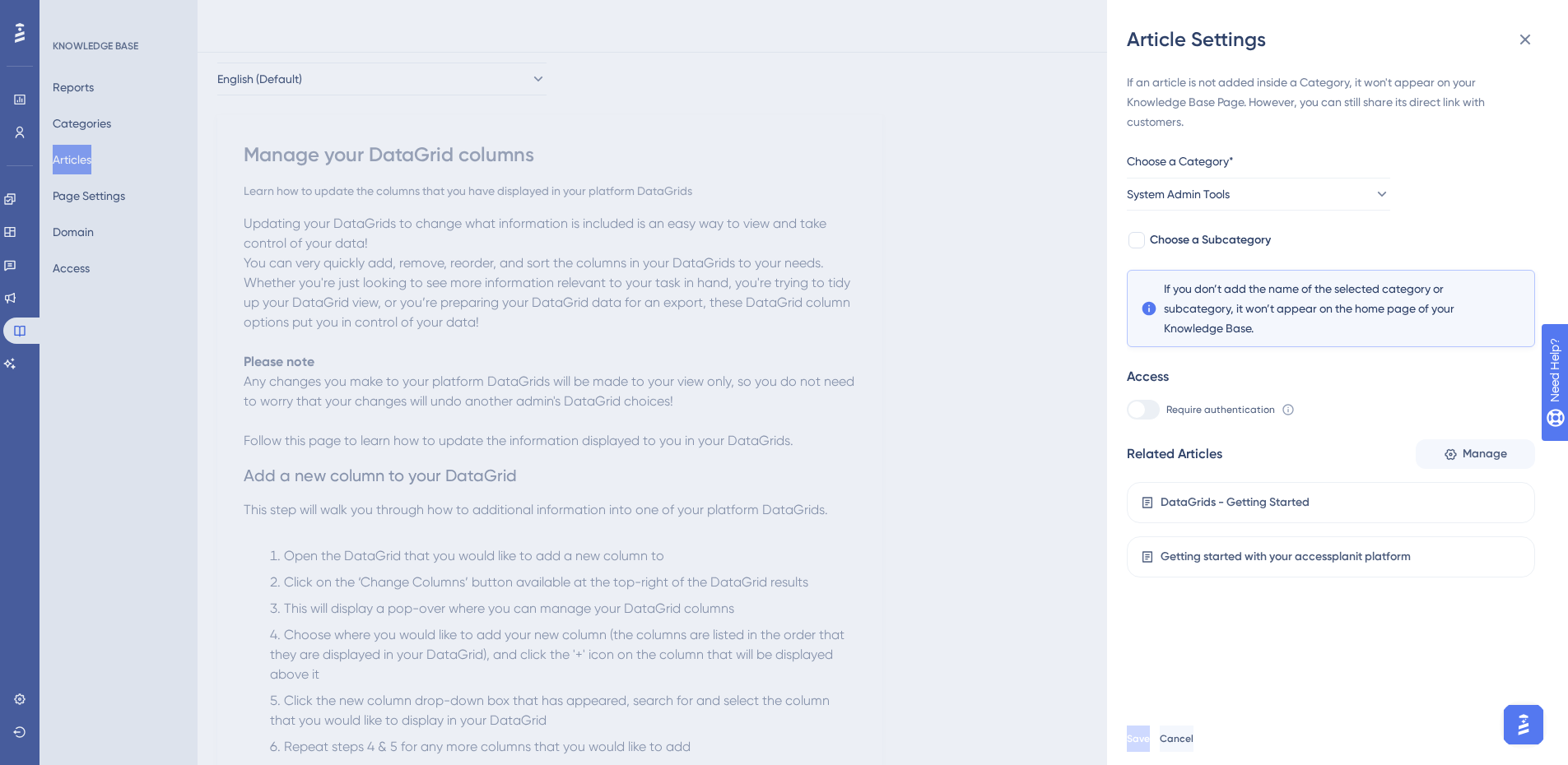
scroll to position [0, 0]
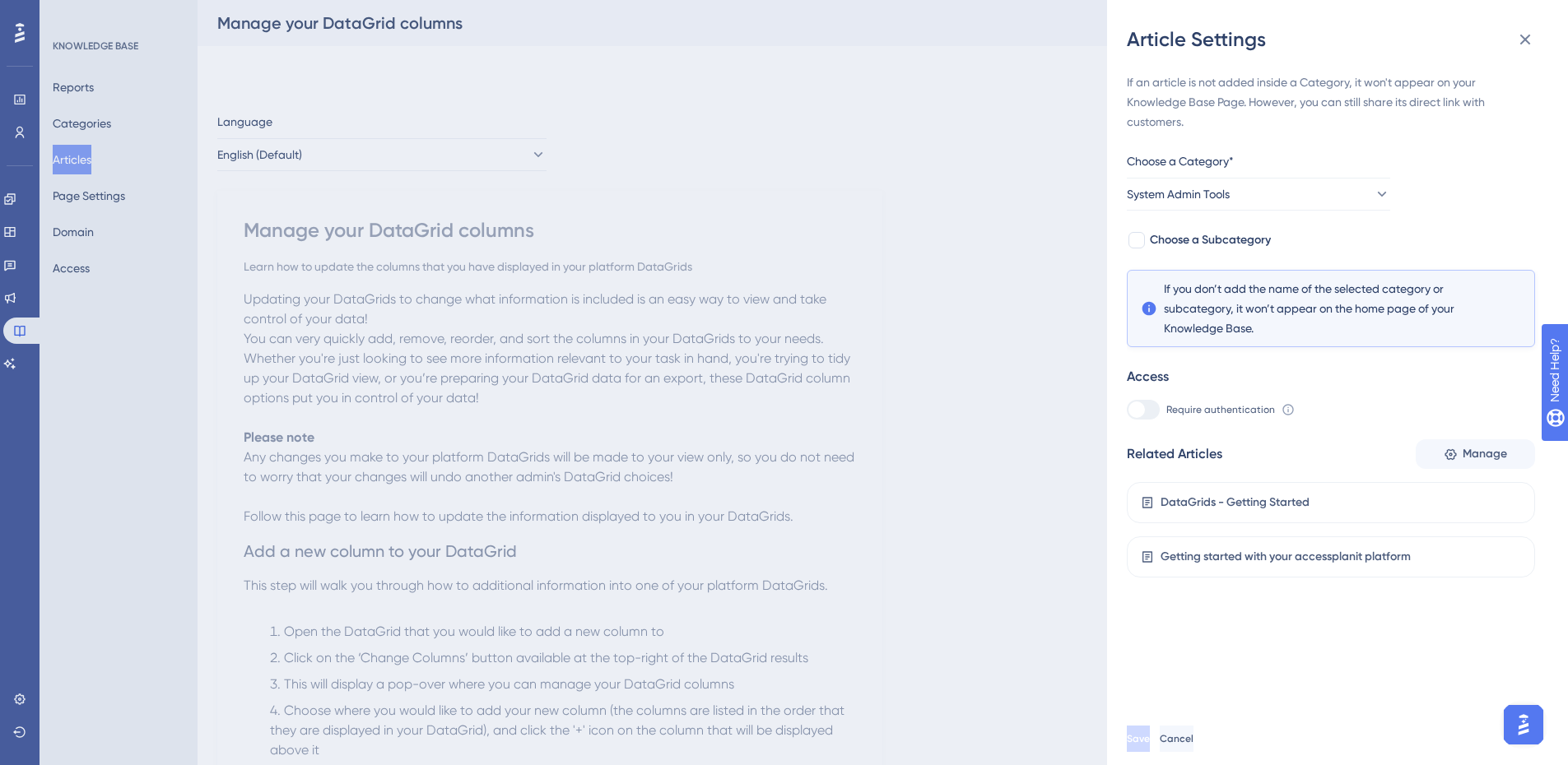
click at [637, 456] on div "Article Settings If an article is not added inside a Category, it won't appear …" at bounding box center [784, 382] width 1568 height 765
